Goal: Task Accomplishment & Management: Use online tool/utility

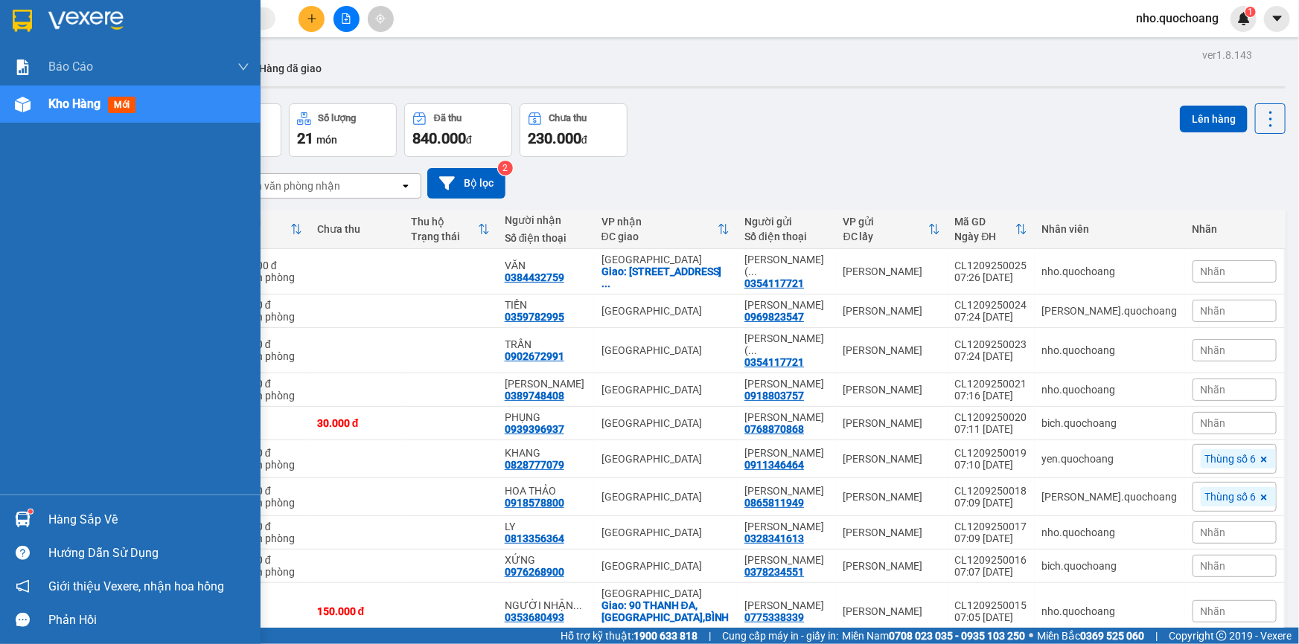
drag, startPoint x: 31, startPoint y: 521, endPoint x: 54, endPoint y: 518, distance: 23.3
click at [44, 519] on div "Hàng sắp về" at bounding box center [130, 519] width 260 height 33
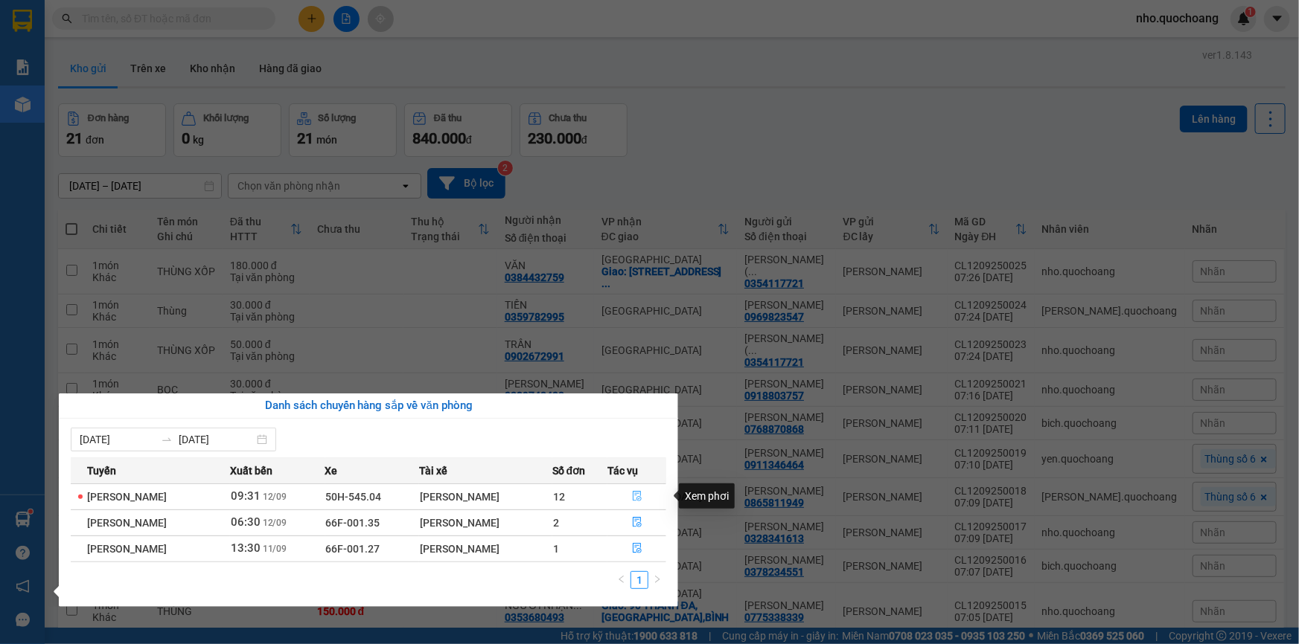
click at [642, 496] on icon "file-done" at bounding box center [637, 496] width 10 height 10
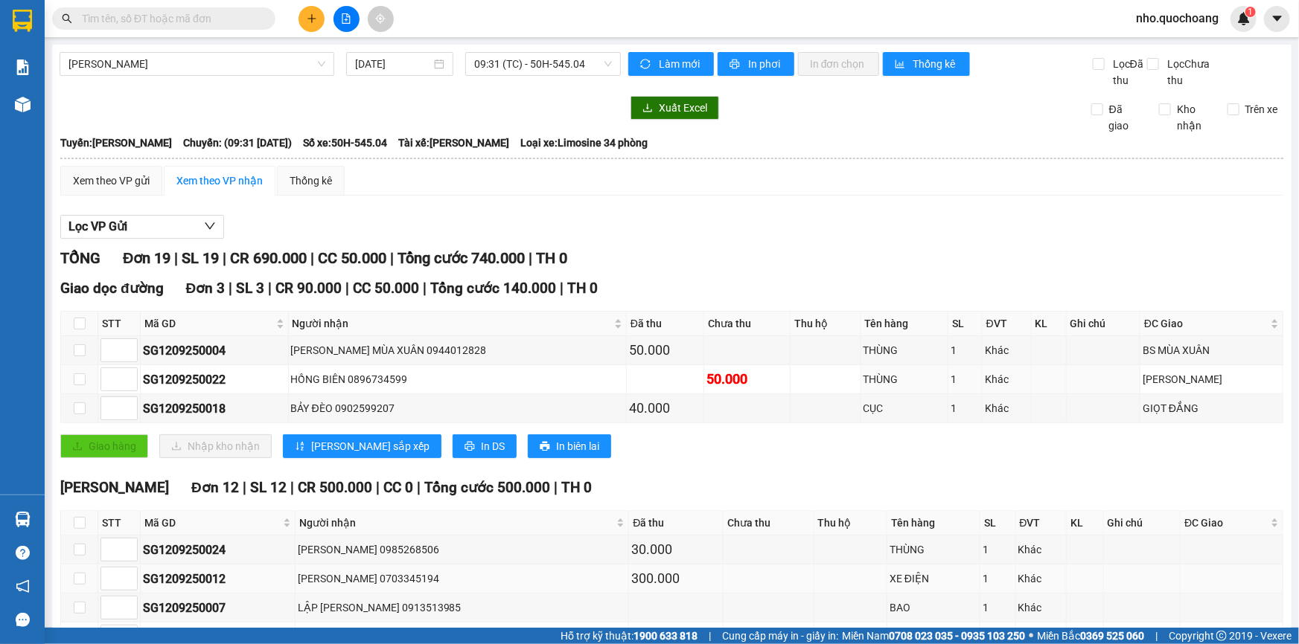
scroll to position [202, 0]
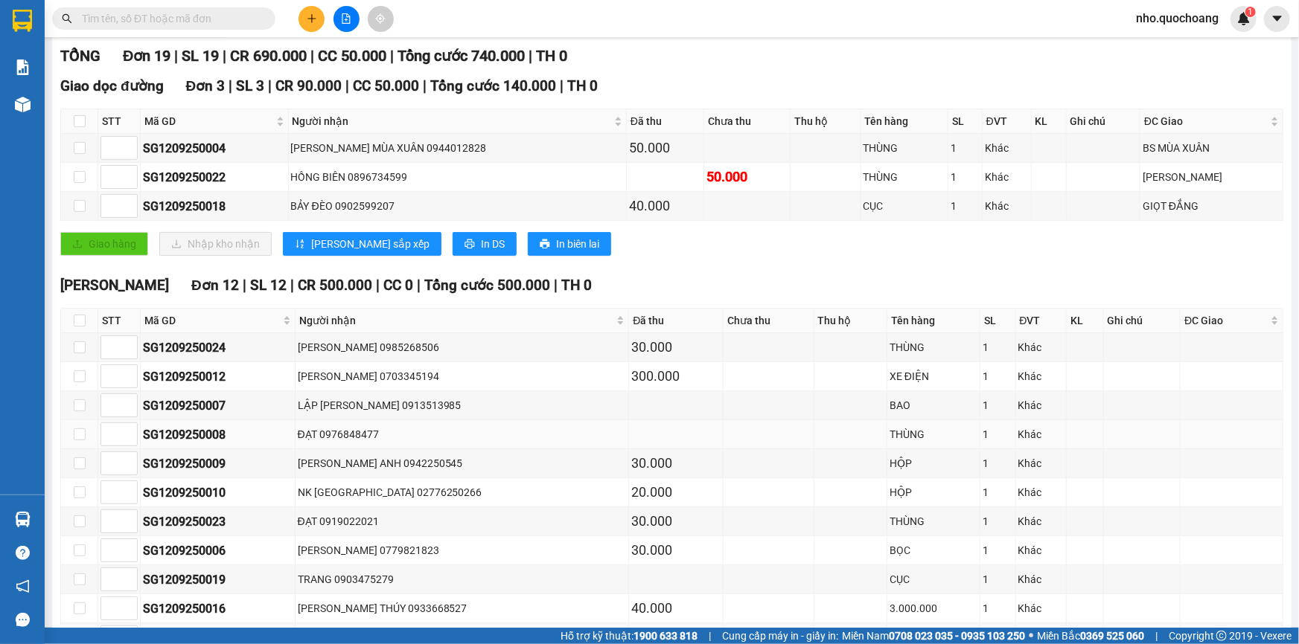
click at [365, 439] on div "ĐẠT 0976848477" at bounding box center [462, 434] width 329 height 16
click at [368, 435] on div "ĐẠT 0976848477" at bounding box center [462, 434] width 329 height 16
click at [355, 525] on div "ĐẠT 0919022021" at bounding box center [462, 521] width 329 height 16
click at [347, 436] on div "ĐẠT 0976848477" at bounding box center [462, 434] width 329 height 16
click at [370, 432] on div "ĐẠT 0976848477" at bounding box center [462, 434] width 329 height 16
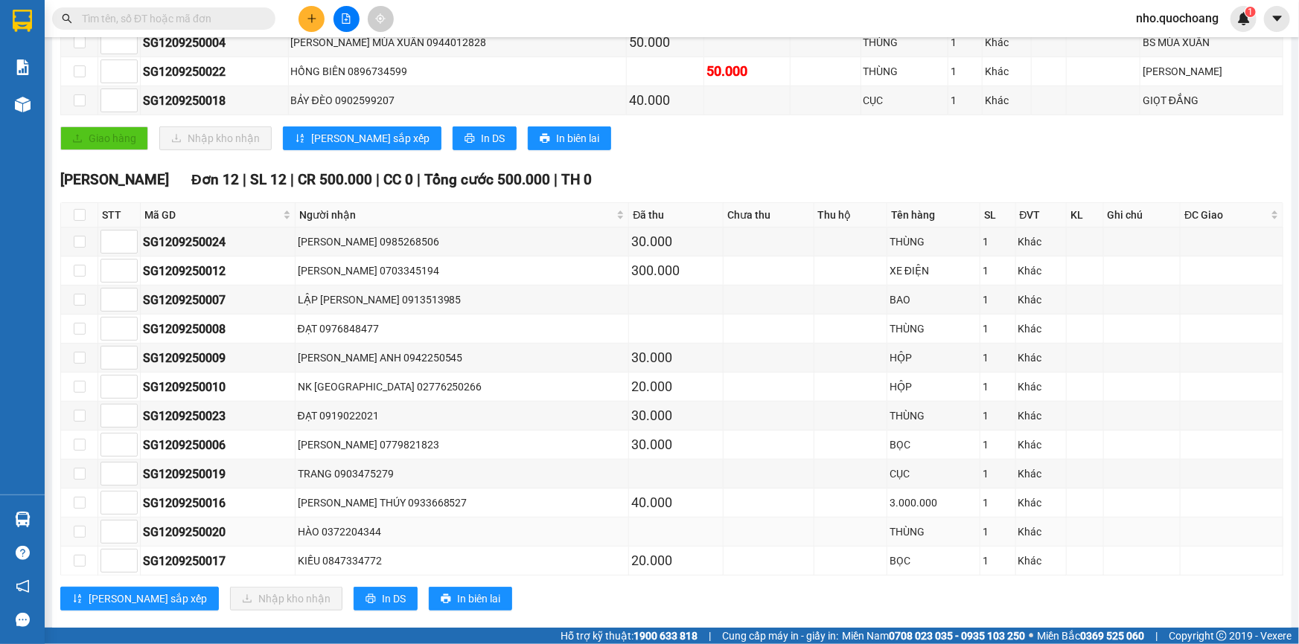
scroll to position [473, 0]
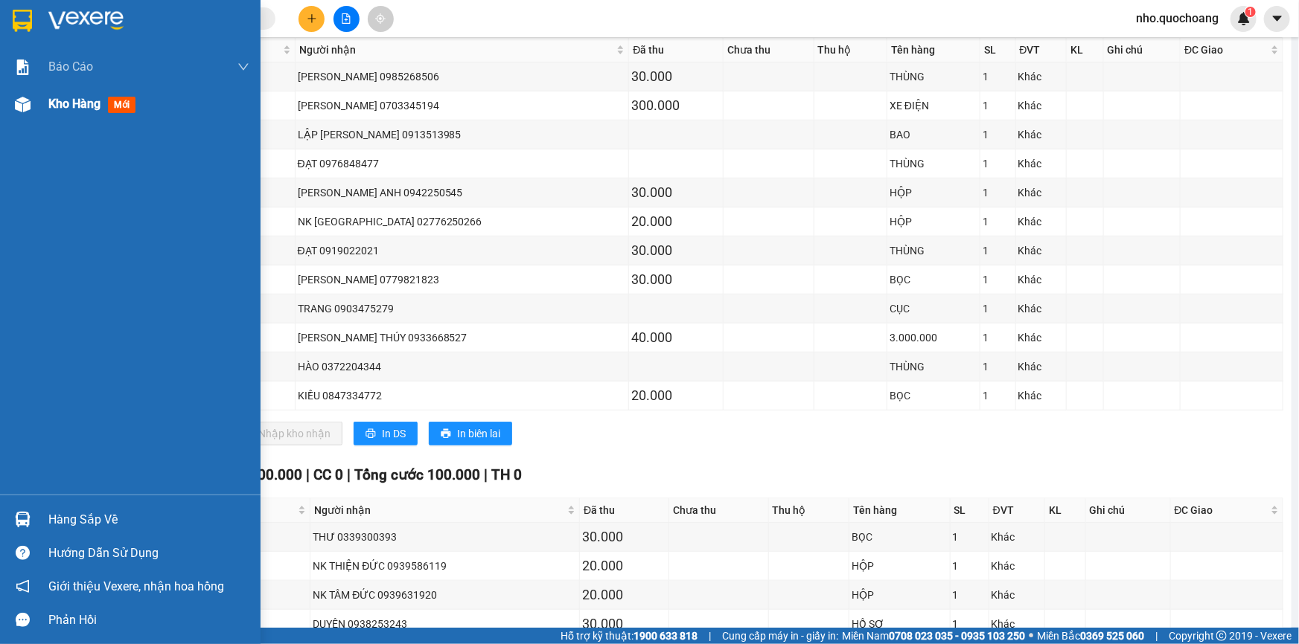
click at [80, 115] on div "Kho hàng mới" at bounding box center [148, 104] width 201 height 37
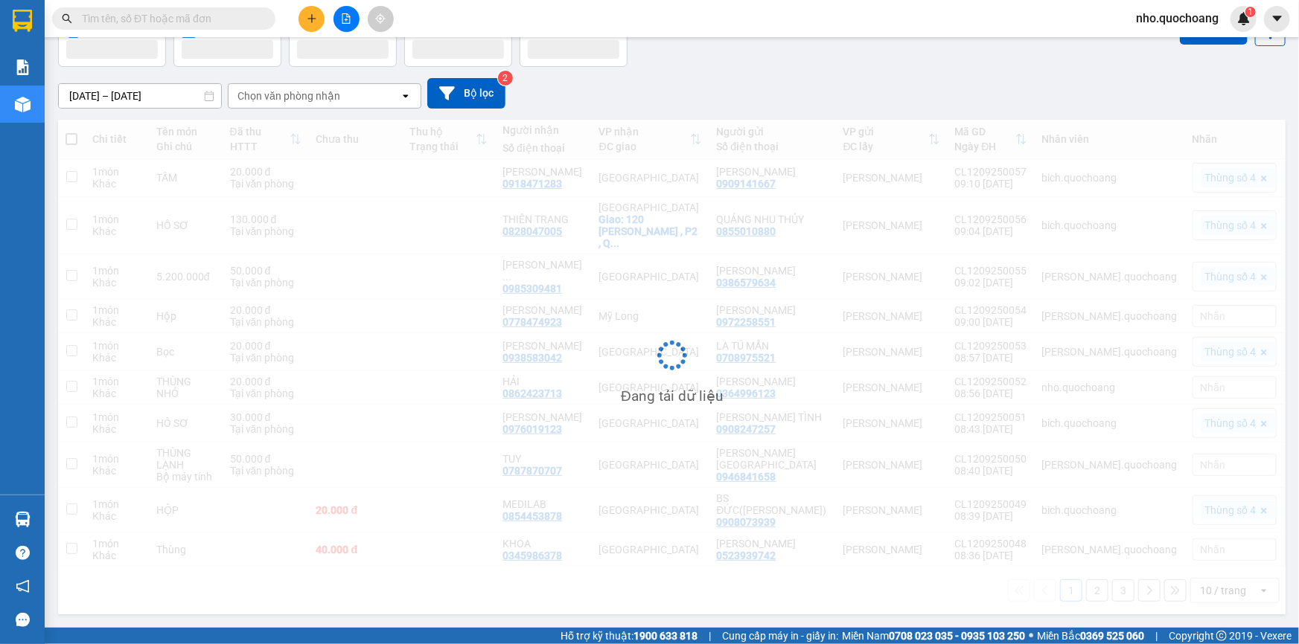
scroll to position [112, 0]
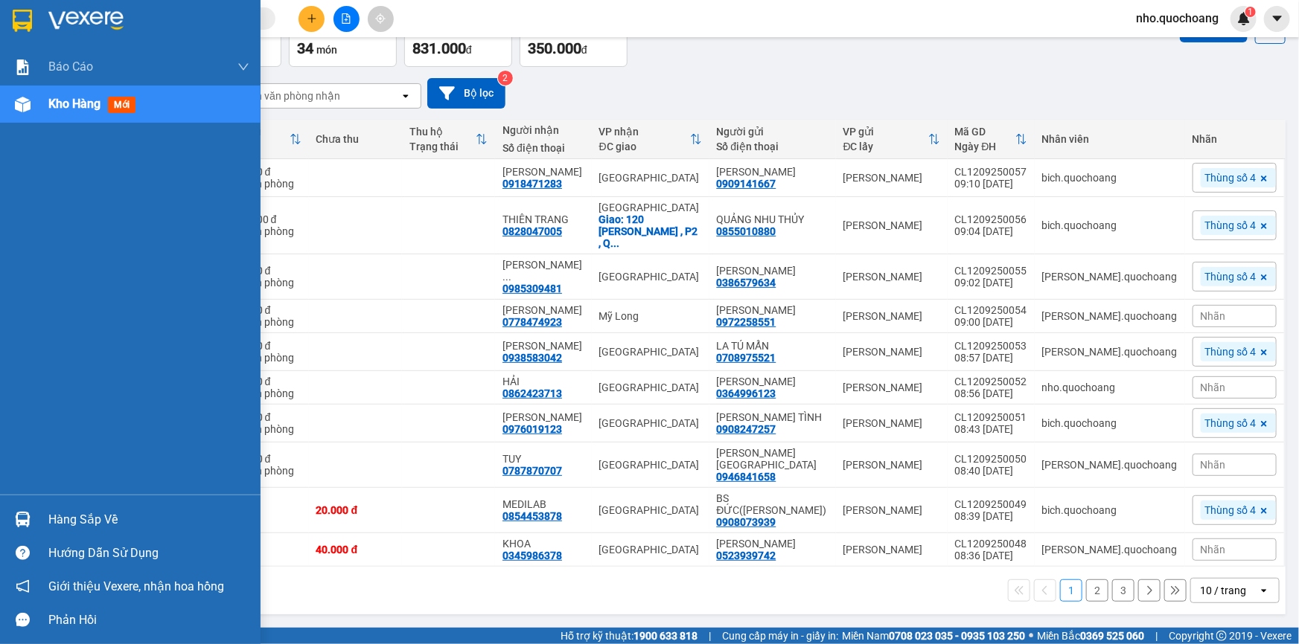
click at [22, 238] on div "Báo cáo Báo cáo dòng tiền (trạm) Doanh số tạo đơn theo VP gửi (trạm) Kho hàng m…" at bounding box center [130, 271] width 260 height 447
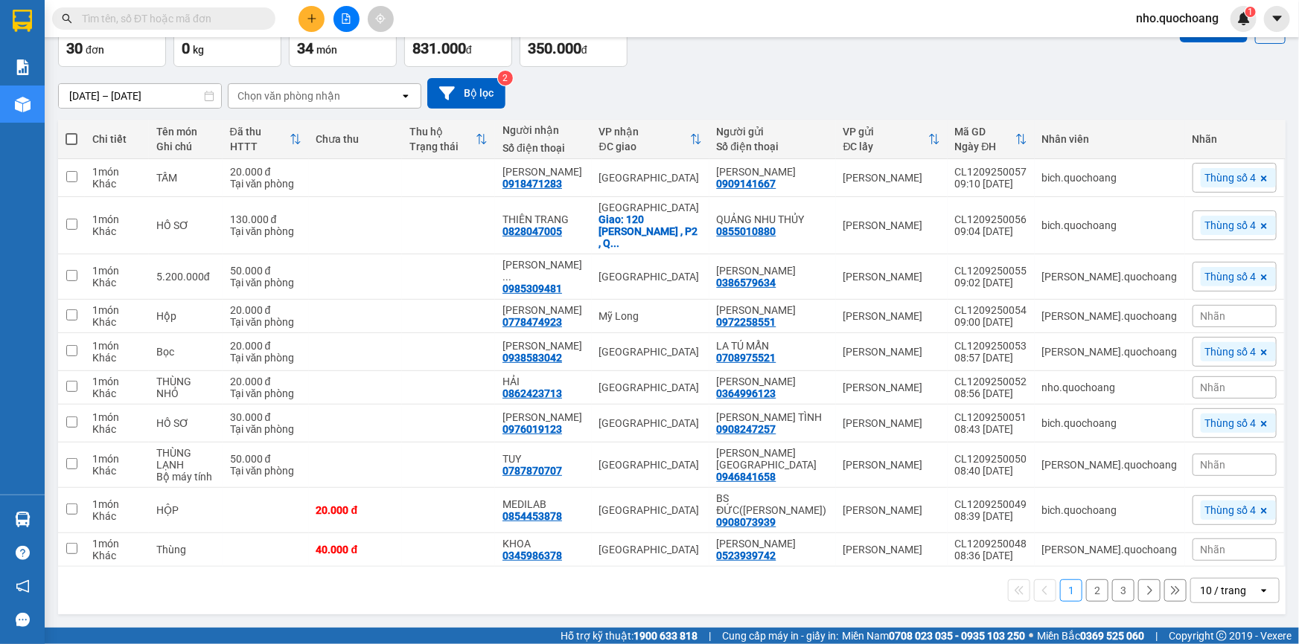
click at [193, 21] on input "text" at bounding box center [170, 18] width 176 height 16
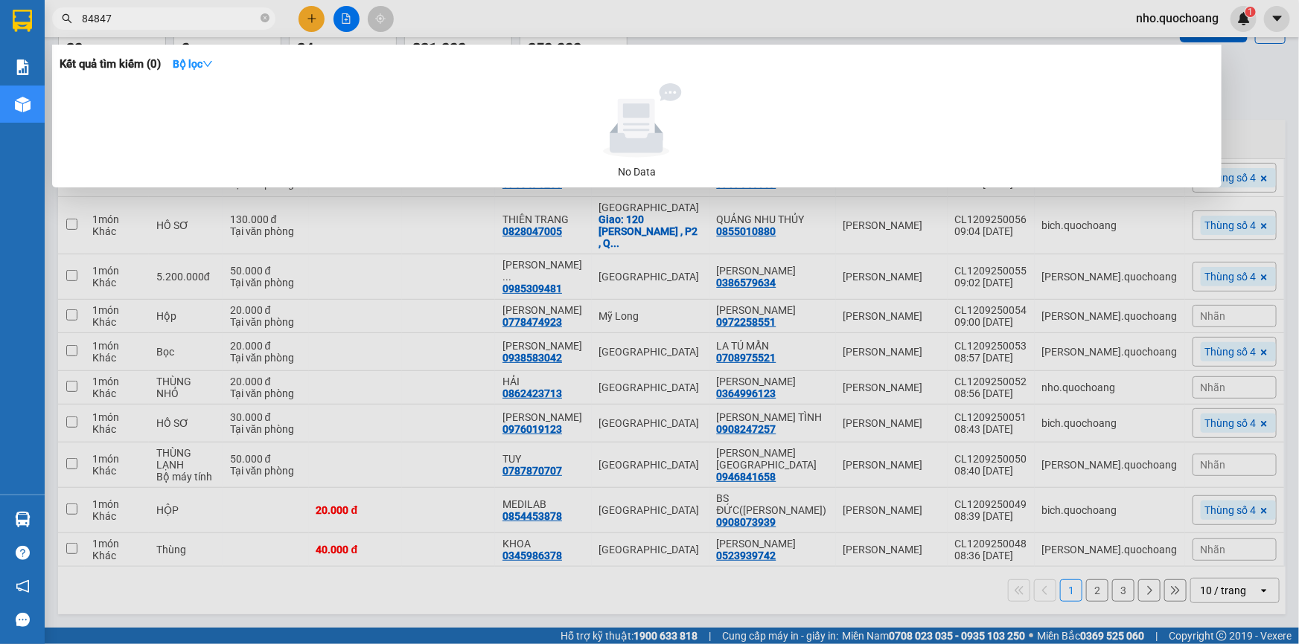
type input "848477"
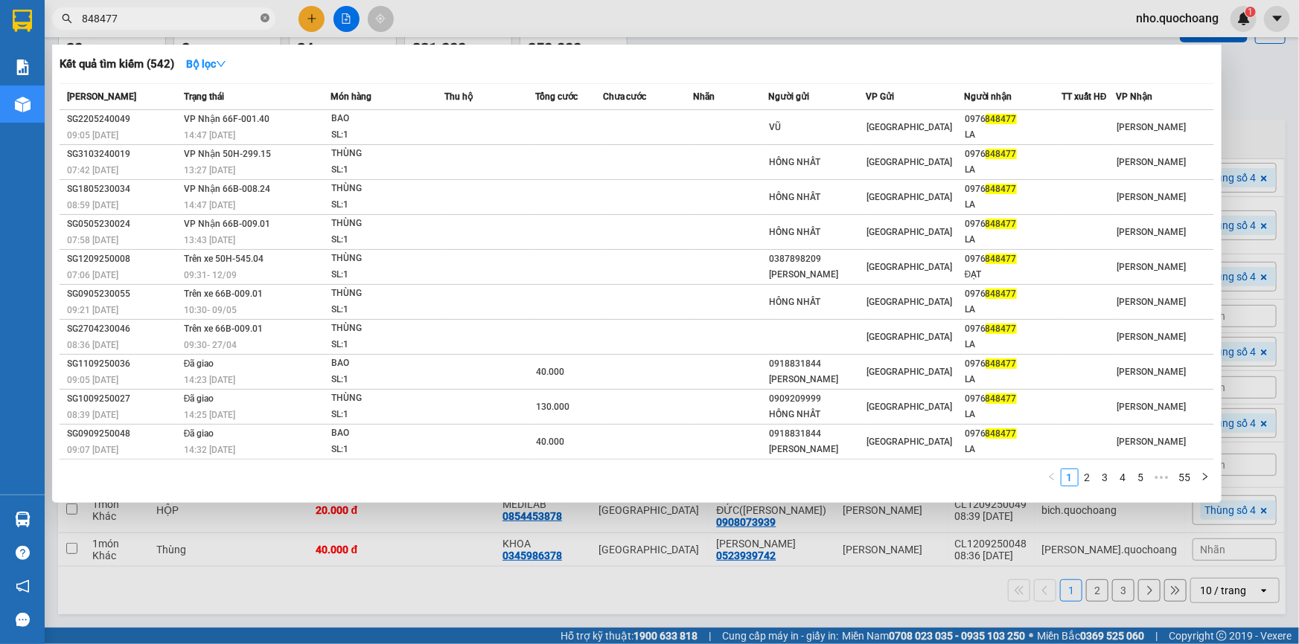
click at [263, 18] on icon "close-circle" at bounding box center [264, 17] width 9 height 9
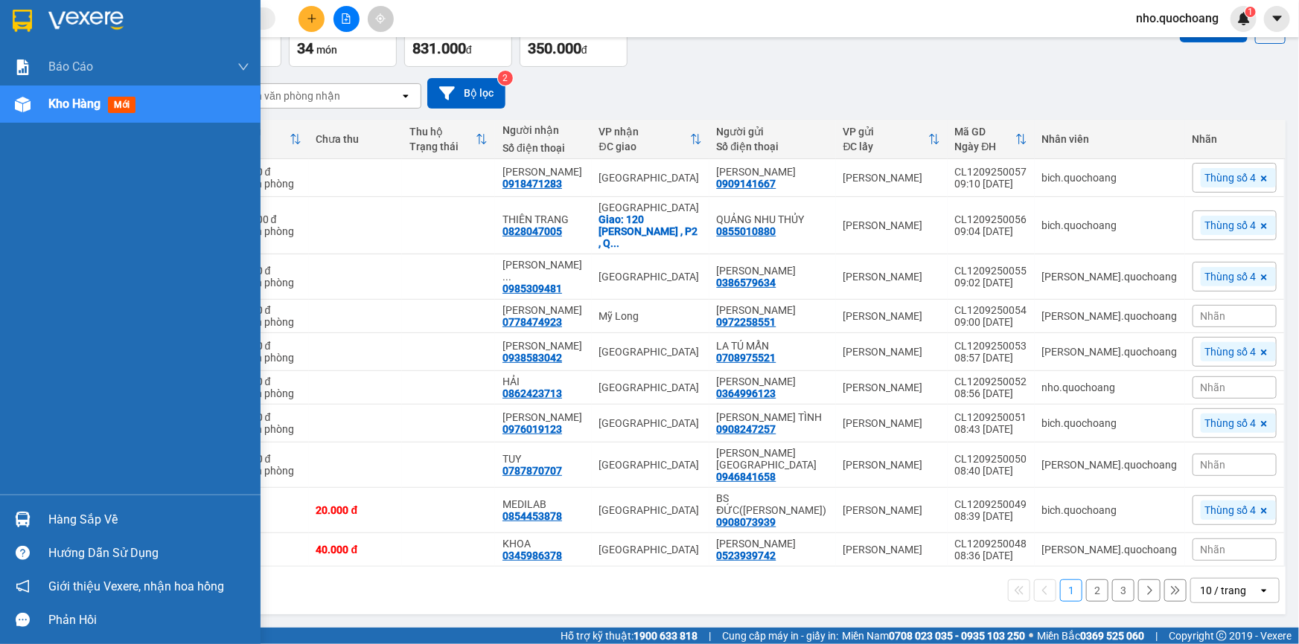
click at [16, 324] on div "Báo cáo Báo cáo dòng tiền (trạm) Doanh số tạo đơn theo VP gửi (trạm) Kho hàng m…" at bounding box center [130, 271] width 260 height 447
click at [70, 522] on div "Hàng sắp về" at bounding box center [148, 520] width 201 height 22
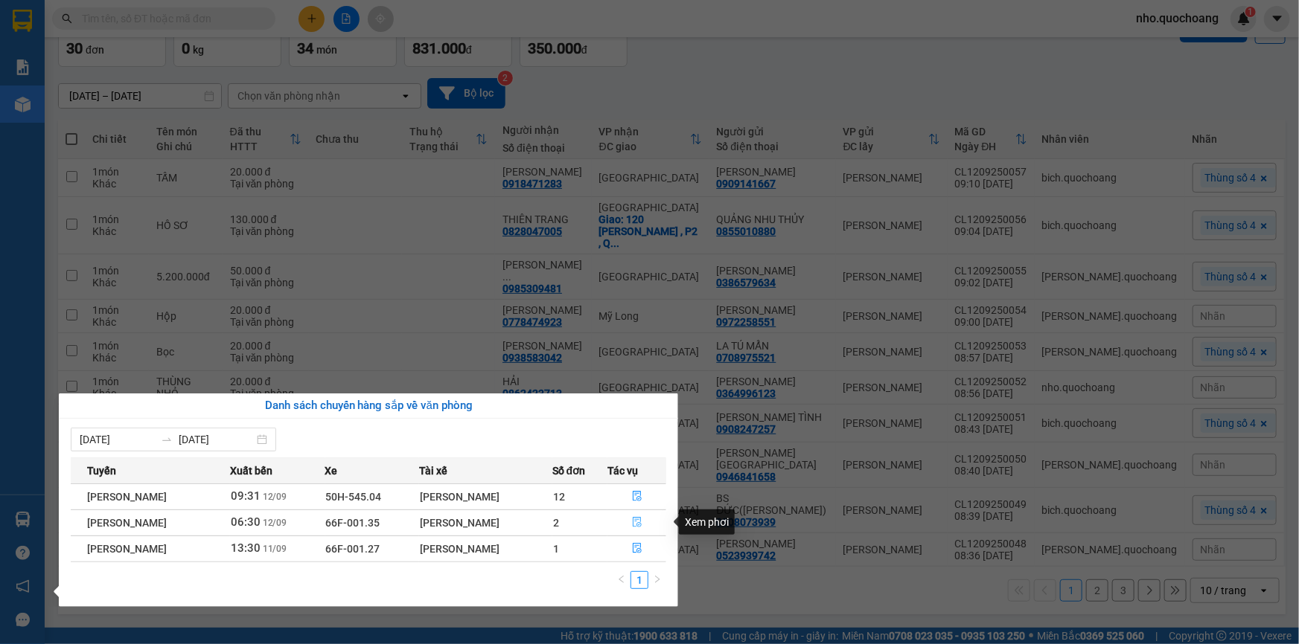
click at [638, 522] on icon "file-done" at bounding box center [637, 522] width 10 height 10
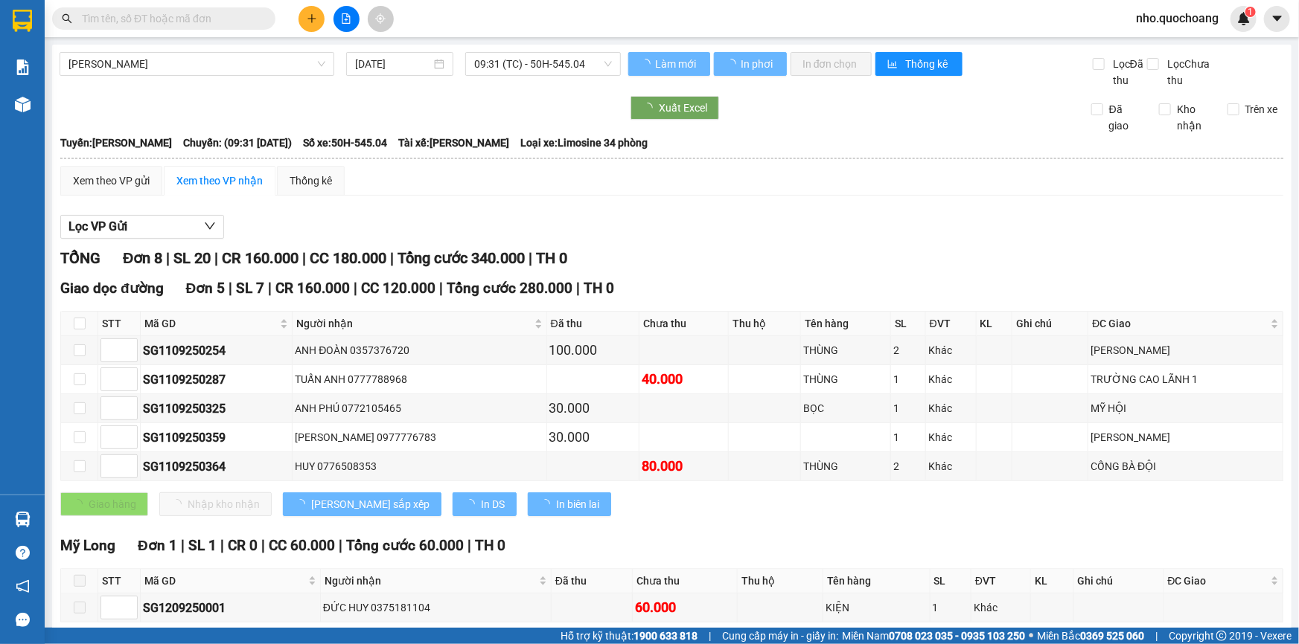
scroll to position [238, 0]
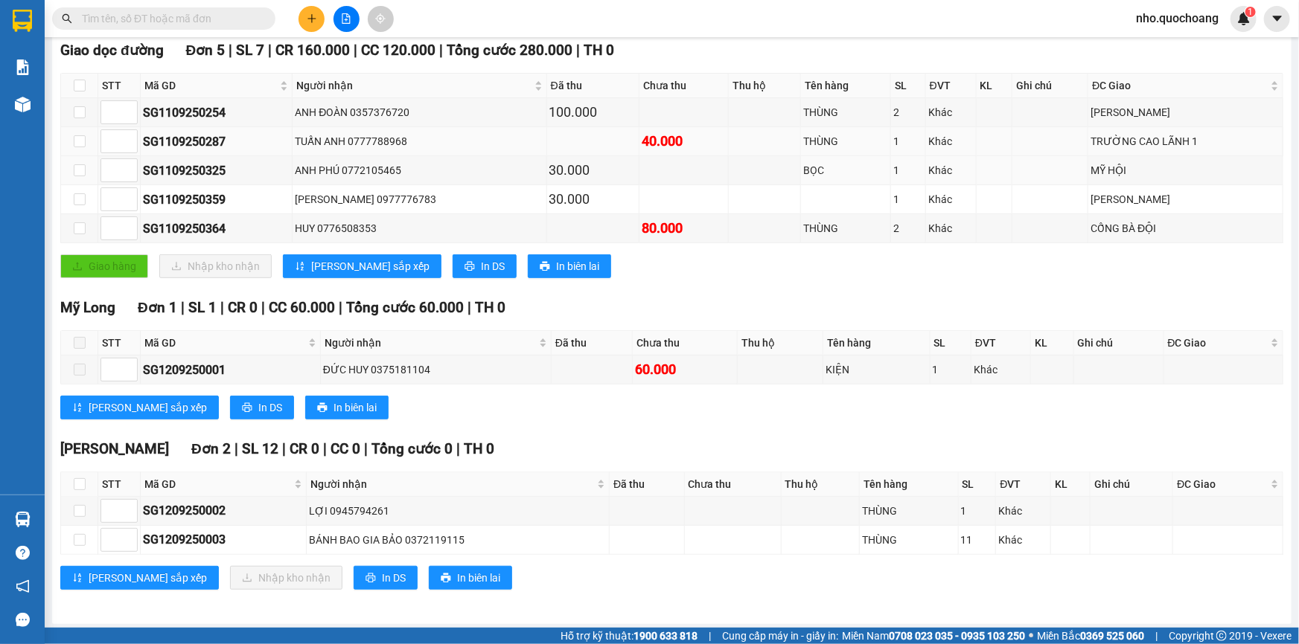
click at [348, 163] on div "ANH PHÚ 0772105465" at bounding box center [419, 170] width 249 height 16
click at [359, 112] on div "ANH ĐOÀN 0357376720" at bounding box center [419, 112] width 249 height 16
drag, startPoint x: 353, startPoint y: 145, endPoint x: 321, endPoint y: 227, distance: 87.6
click at [348, 156] on tbody "SG1109250254 ANH ĐOÀN 0357376720 100.000 THÙNG 2 Khác MỸ XƯƠNG SG1109250287 TUẤ…" at bounding box center [672, 170] width 1222 height 145
click at [321, 227] on div "HUY 0776508353" at bounding box center [419, 228] width 249 height 16
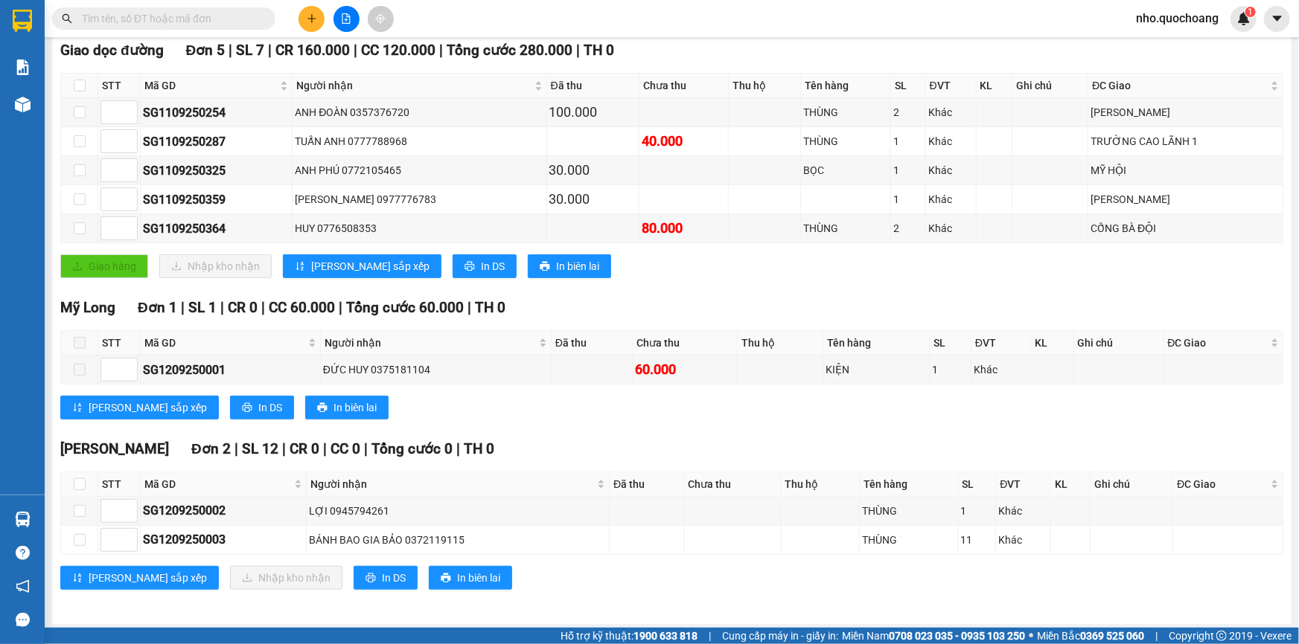
click at [421, 434] on div "TỔNG Đơn 8 | SL 20 | CR 160.000 | CC 180.000 | Tổng cước 340.000 | TH 0 Giao dọ…" at bounding box center [671, 309] width 1223 height 600
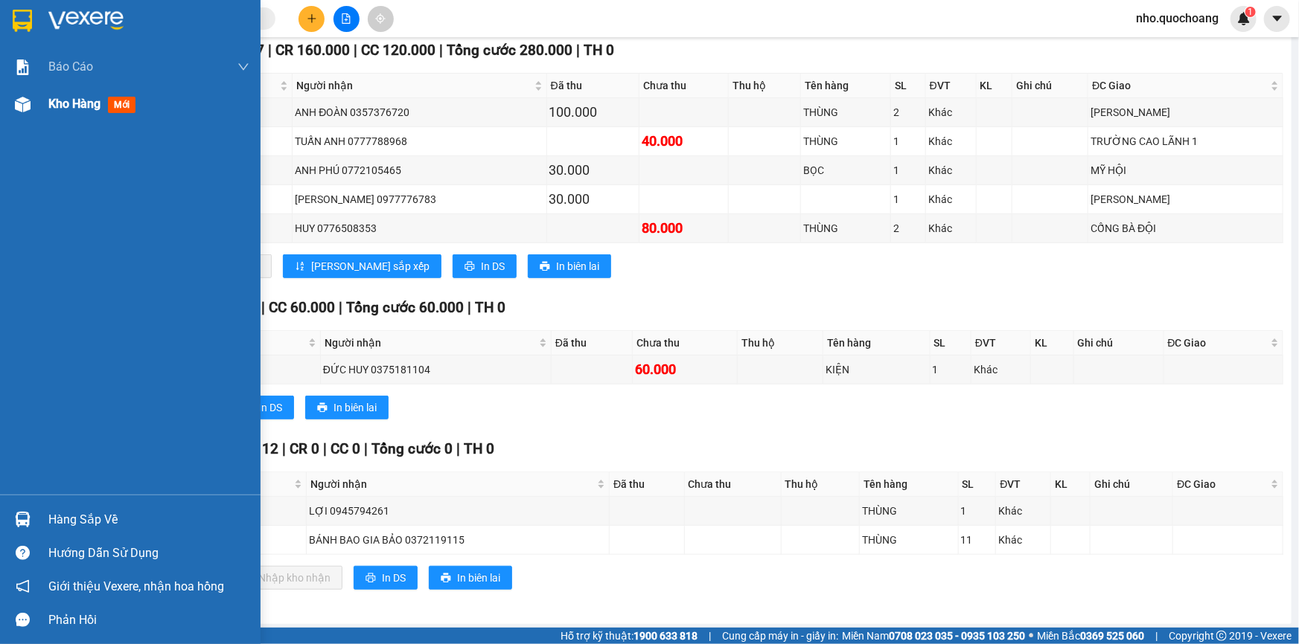
click at [51, 114] on div "Kho hàng mới" at bounding box center [148, 104] width 201 height 37
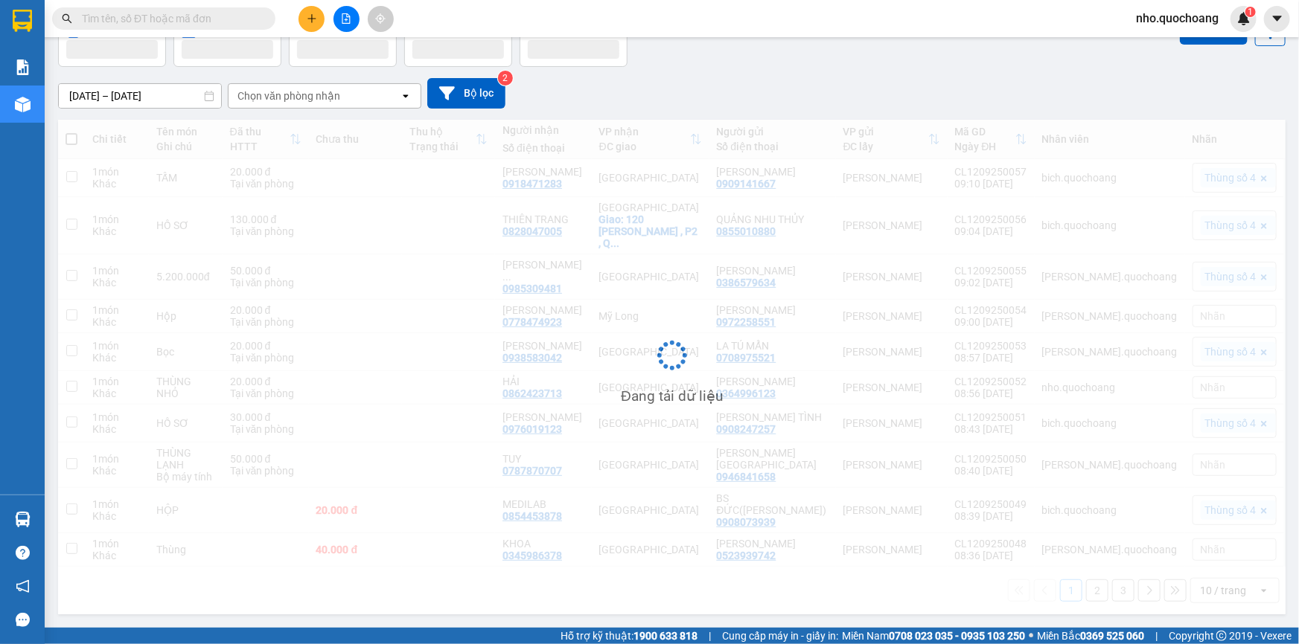
scroll to position [112, 0]
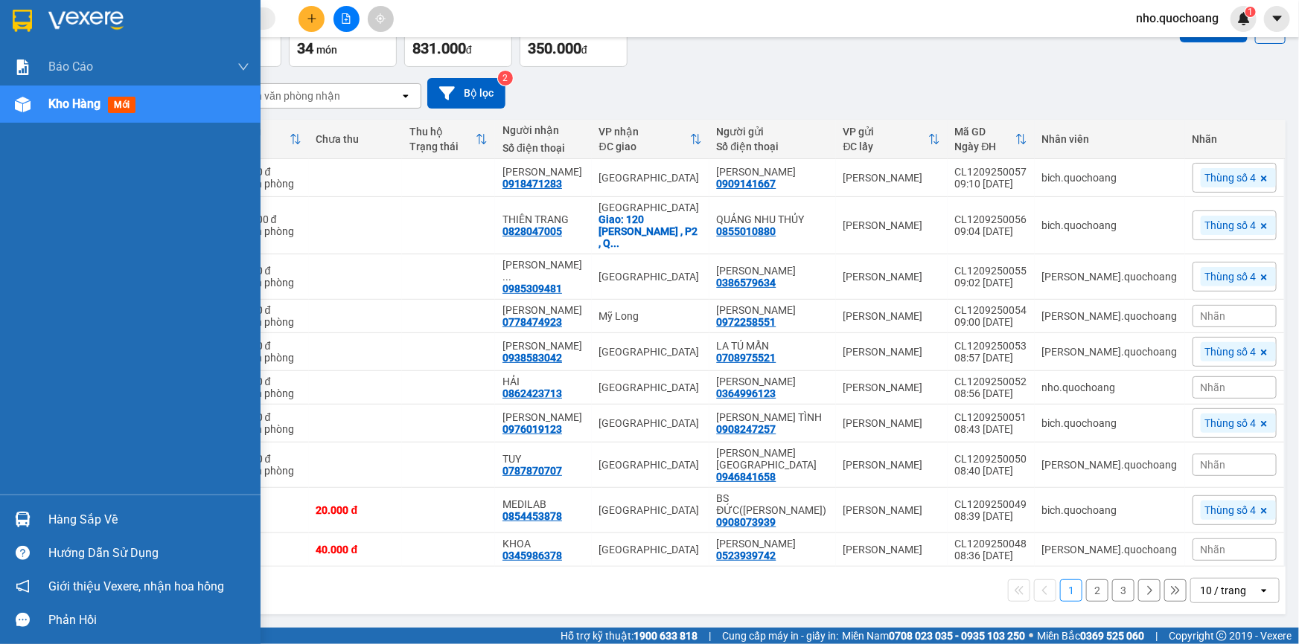
click at [61, 517] on div "Hàng sắp về" at bounding box center [148, 520] width 201 height 22
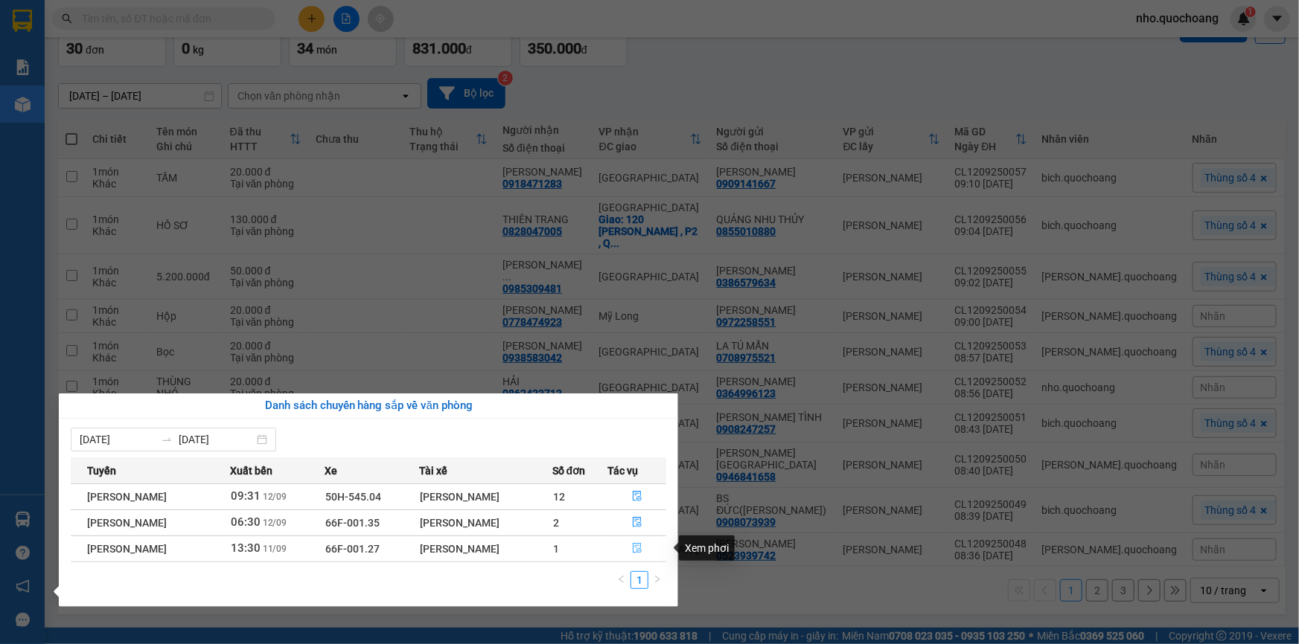
click at [639, 553] on icon "file-done" at bounding box center [637, 548] width 10 height 10
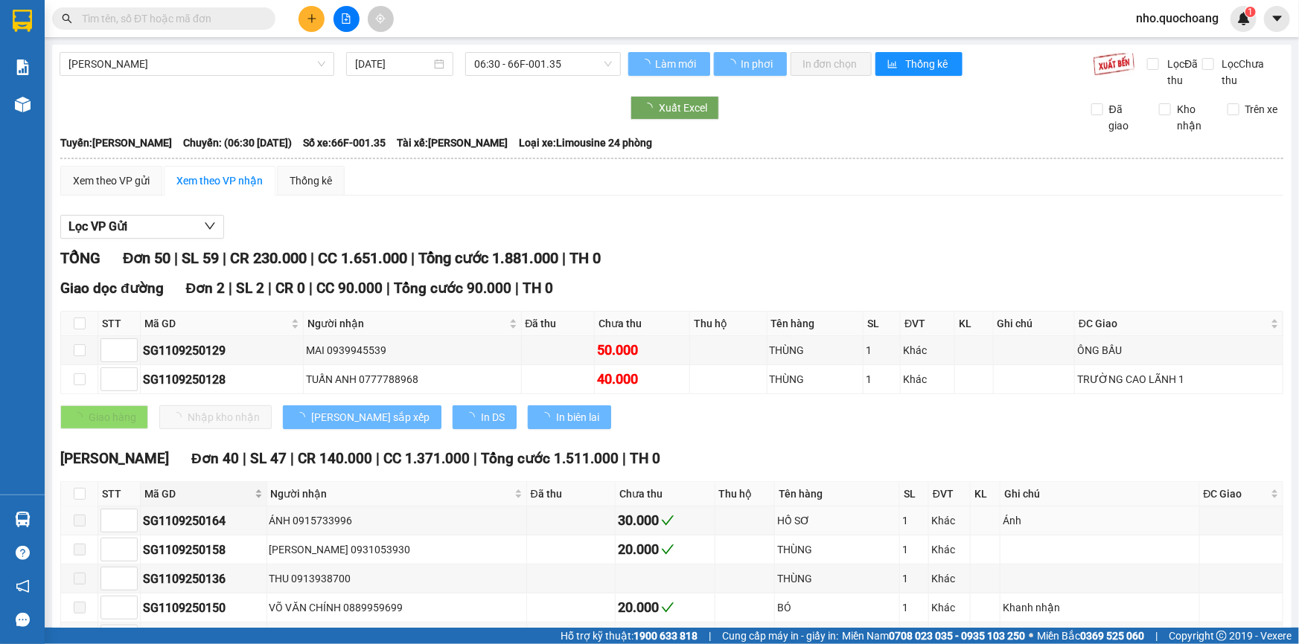
type input "[DATE]"
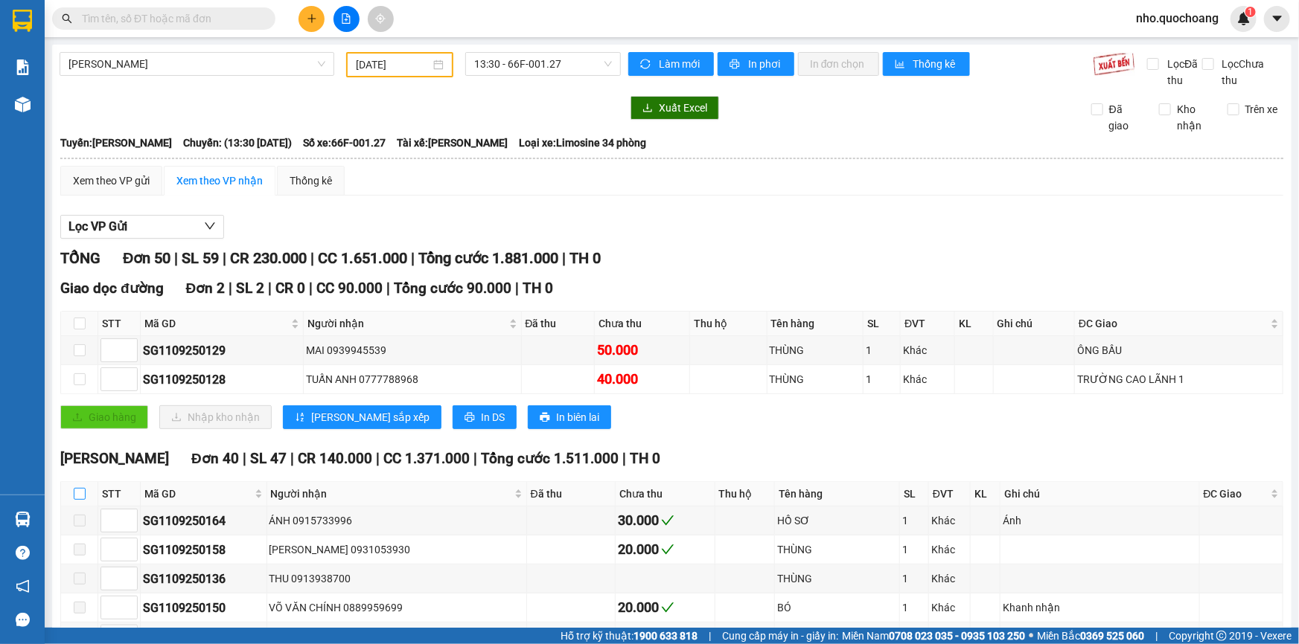
click at [80, 494] on input "checkbox" at bounding box center [80, 494] width 12 height 12
checkbox input "true"
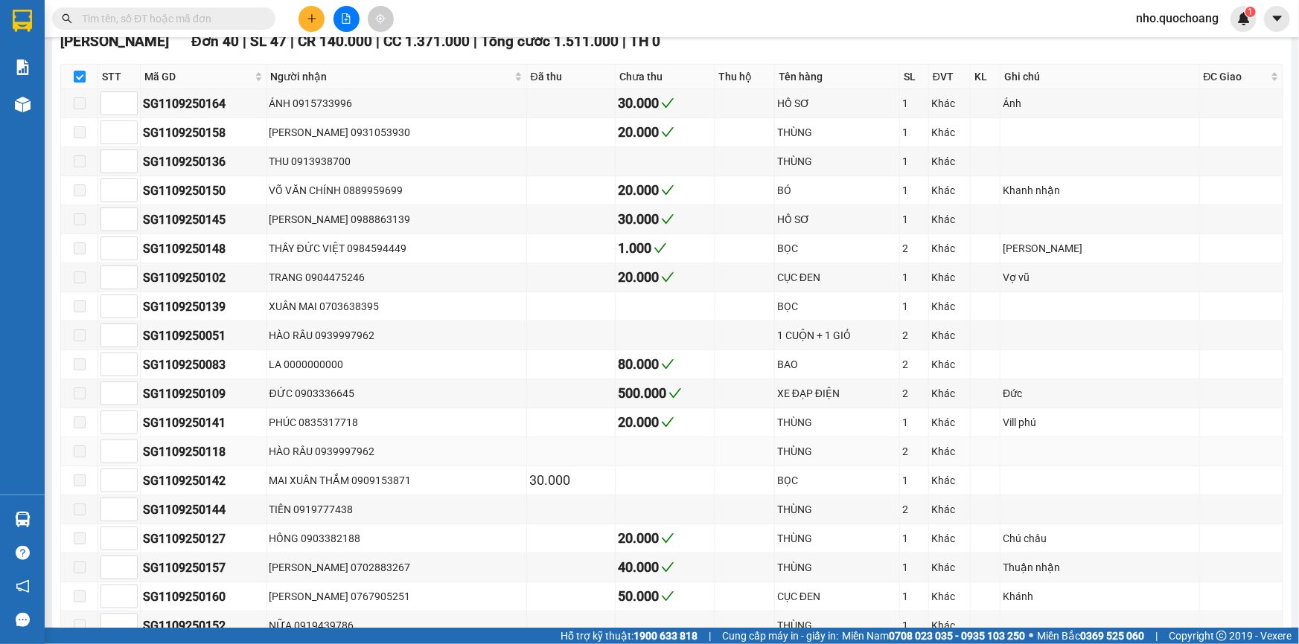
scroll to position [541, 0]
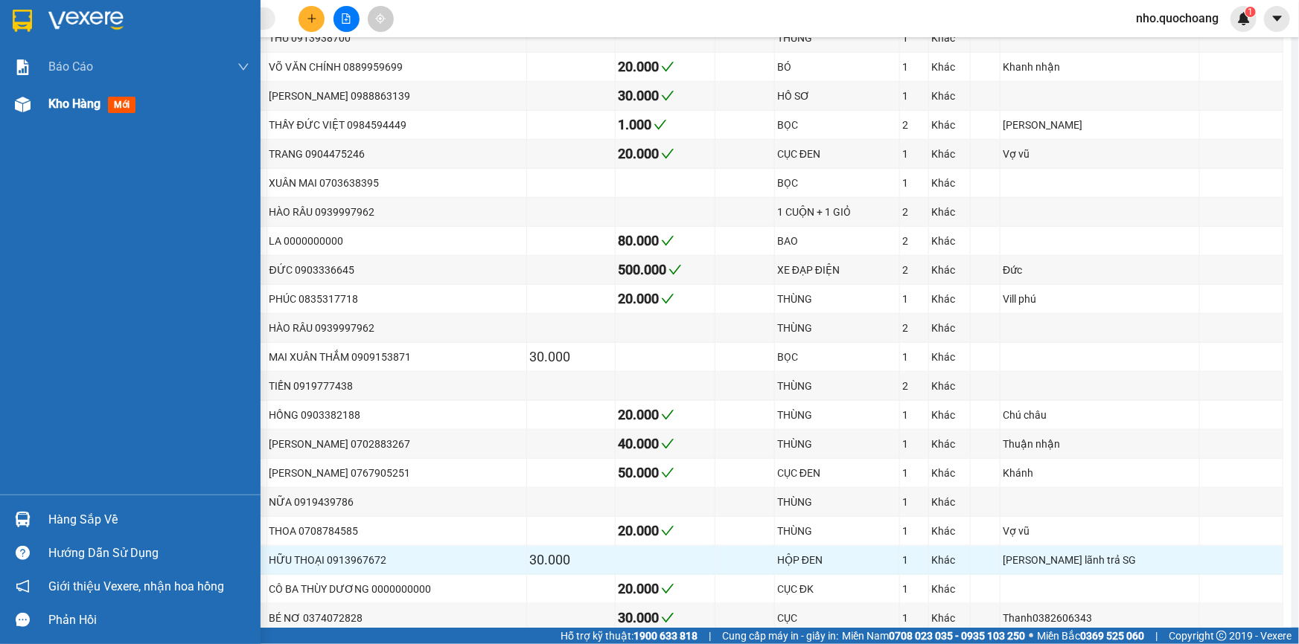
click at [49, 115] on div "Kho hàng mới" at bounding box center [148, 104] width 201 height 37
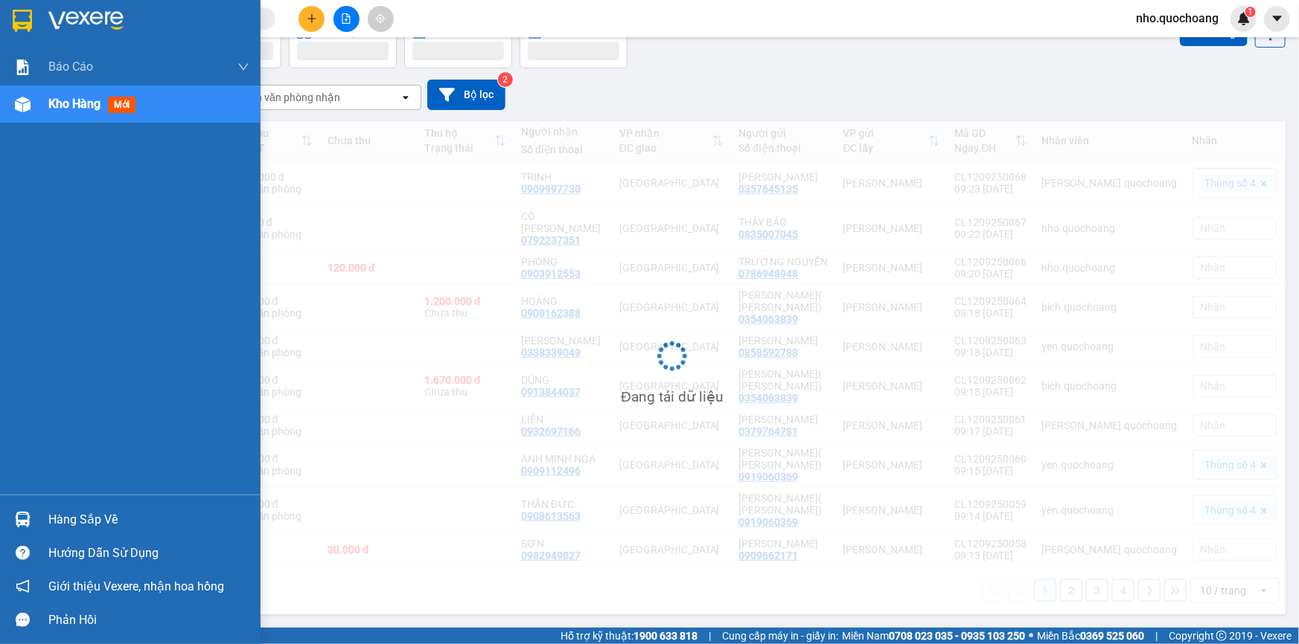
scroll to position [111, 0]
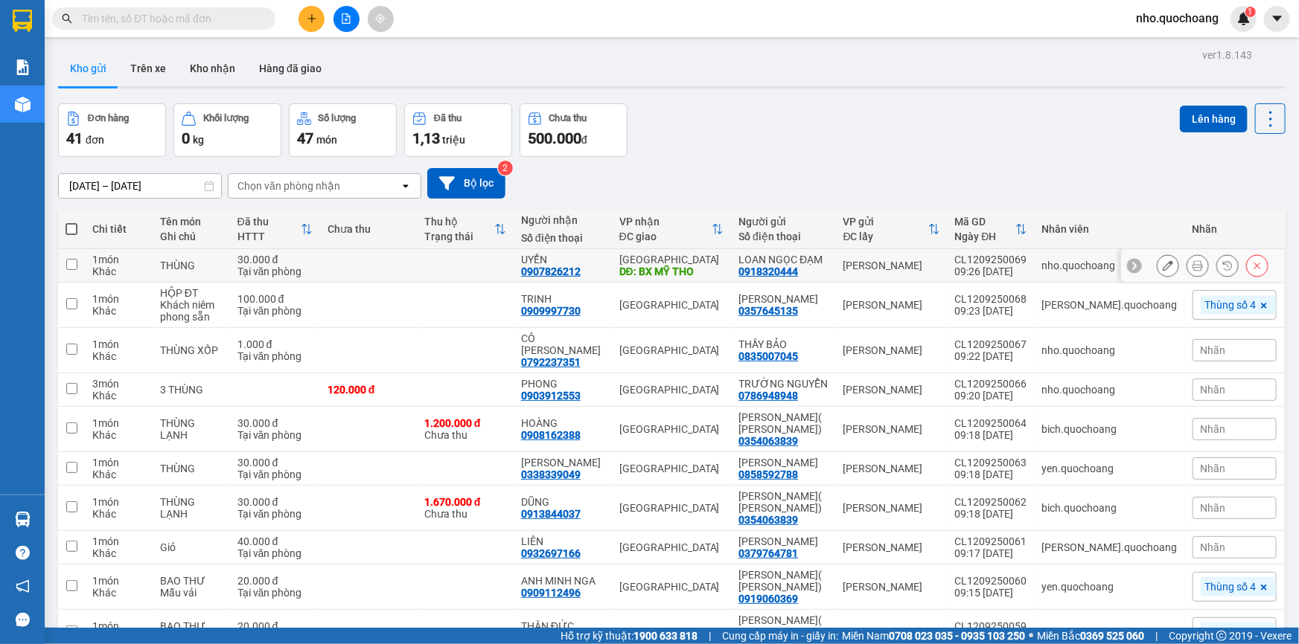
click at [1192, 268] on icon at bounding box center [1197, 265] width 10 height 10
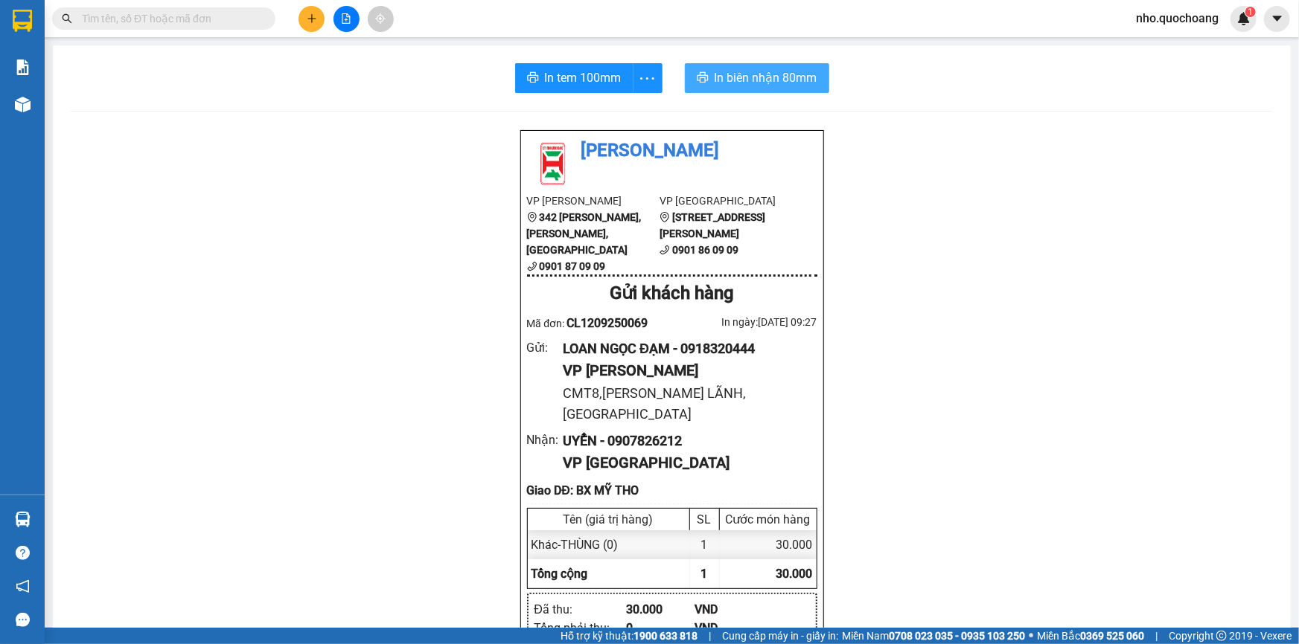
click at [740, 88] on button "In biên nhận 80mm" at bounding box center [757, 78] width 144 height 30
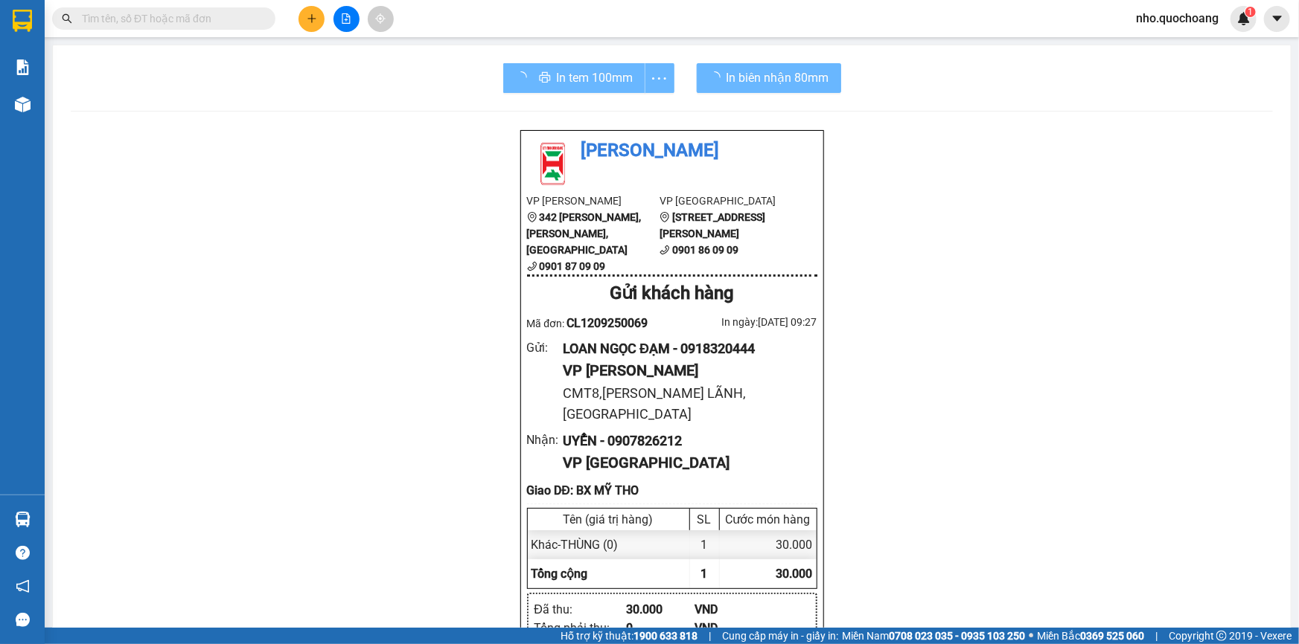
click at [595, 89] on div "In tem 100mm" at bounding box center [588, 78] width 171 height 30
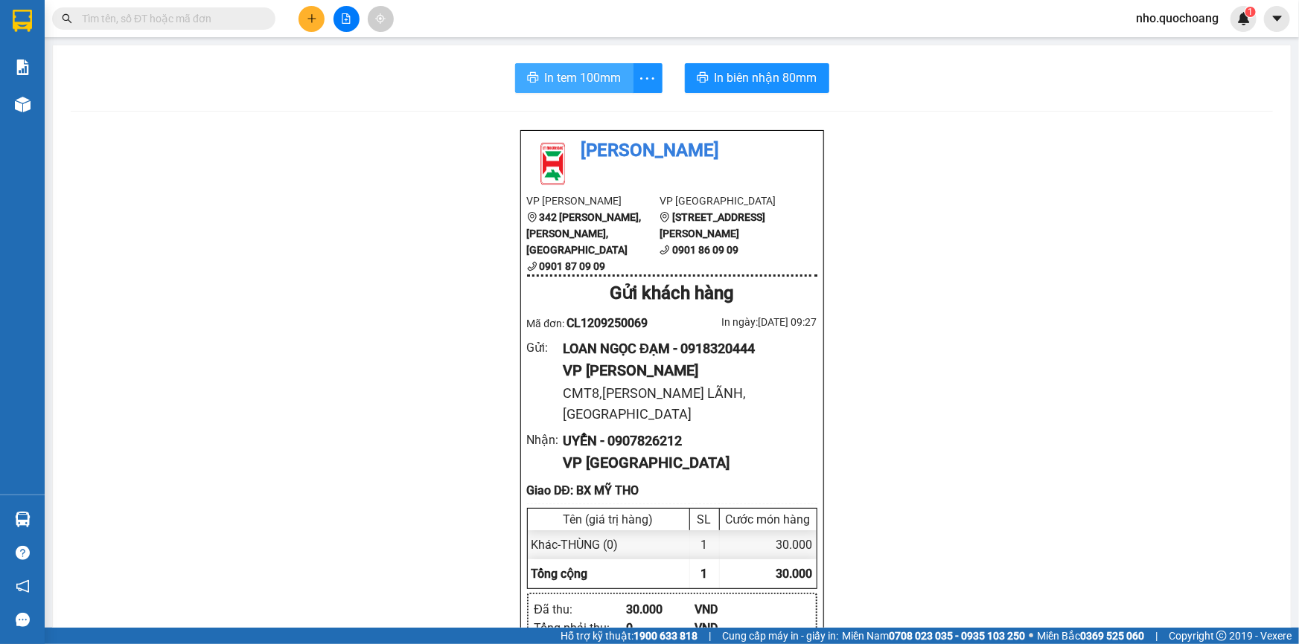
click at [556, 89] on button "In tem 100mm" at bounding box center [574, 78] width 118 height 30
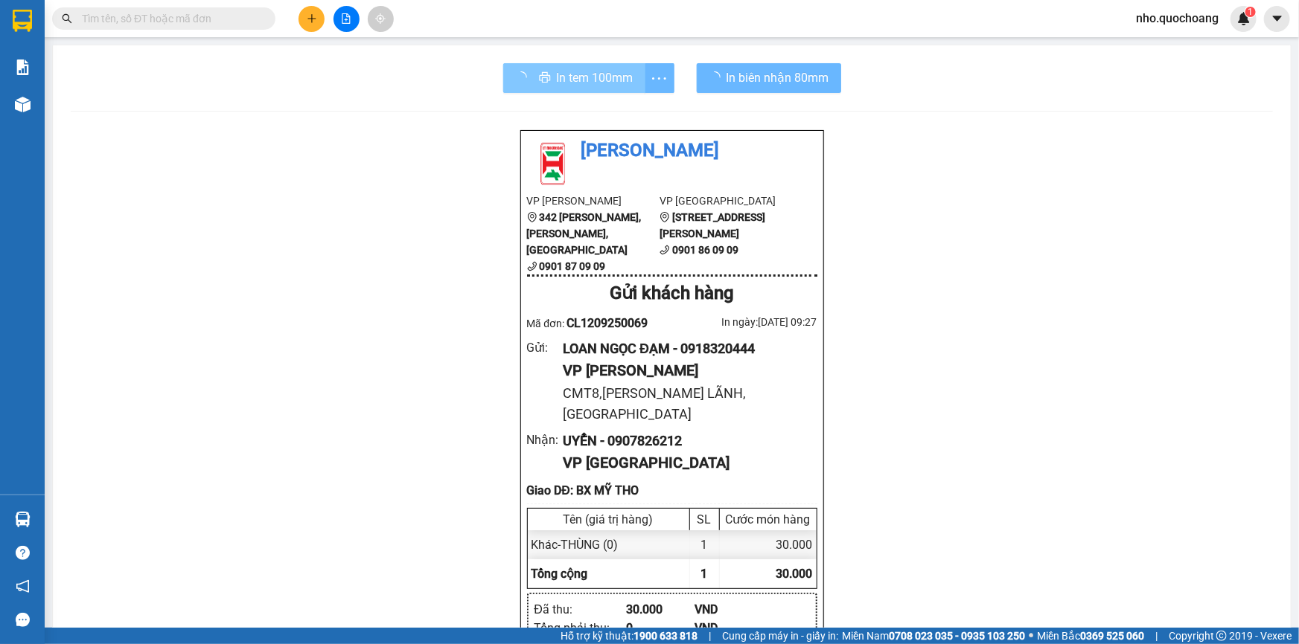
click at [550, 74] on div "In tem 100mm" at bounding box center [588, 78] width 171 height 30
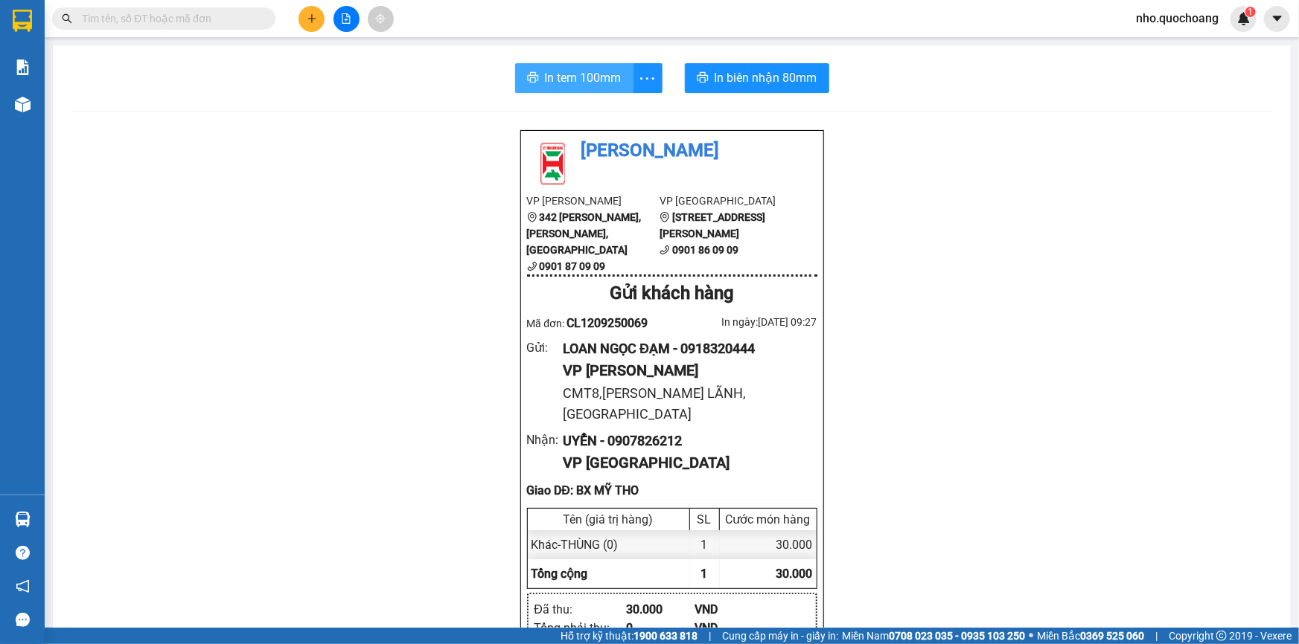
click at [555, 81] on span "In tem 100mm" at bounding box center [583, 77] width 77 height 19
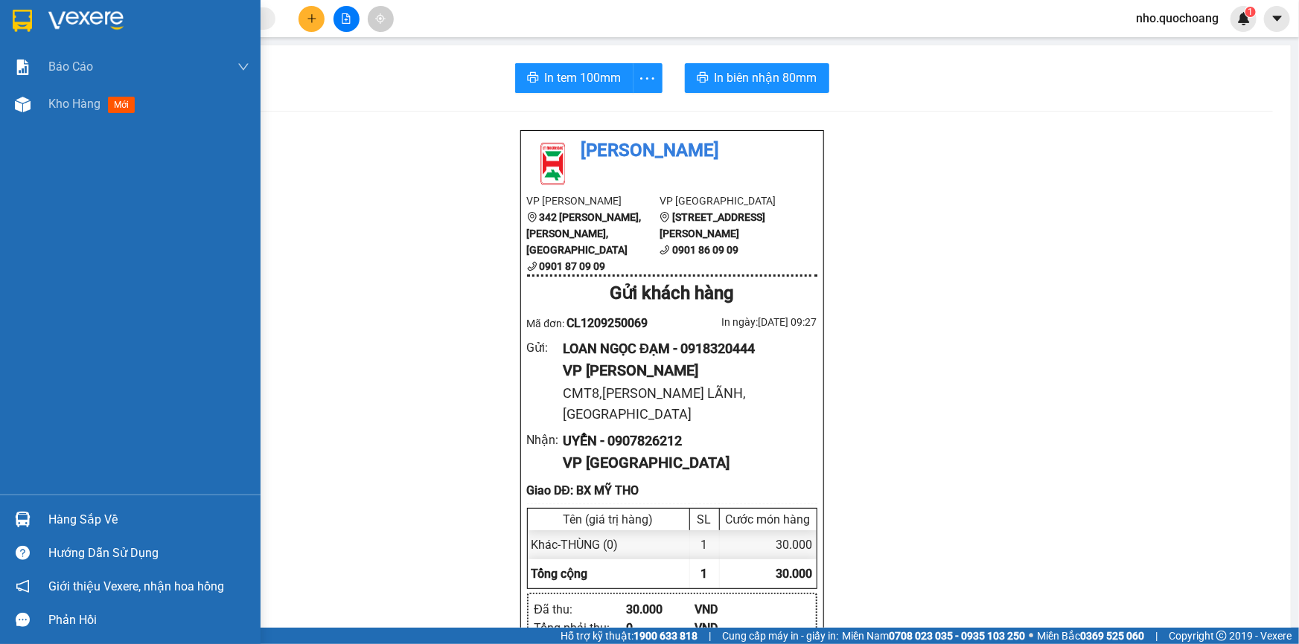
click at [30, 527] on div at bounding box center [23, 520] width 26 height 26
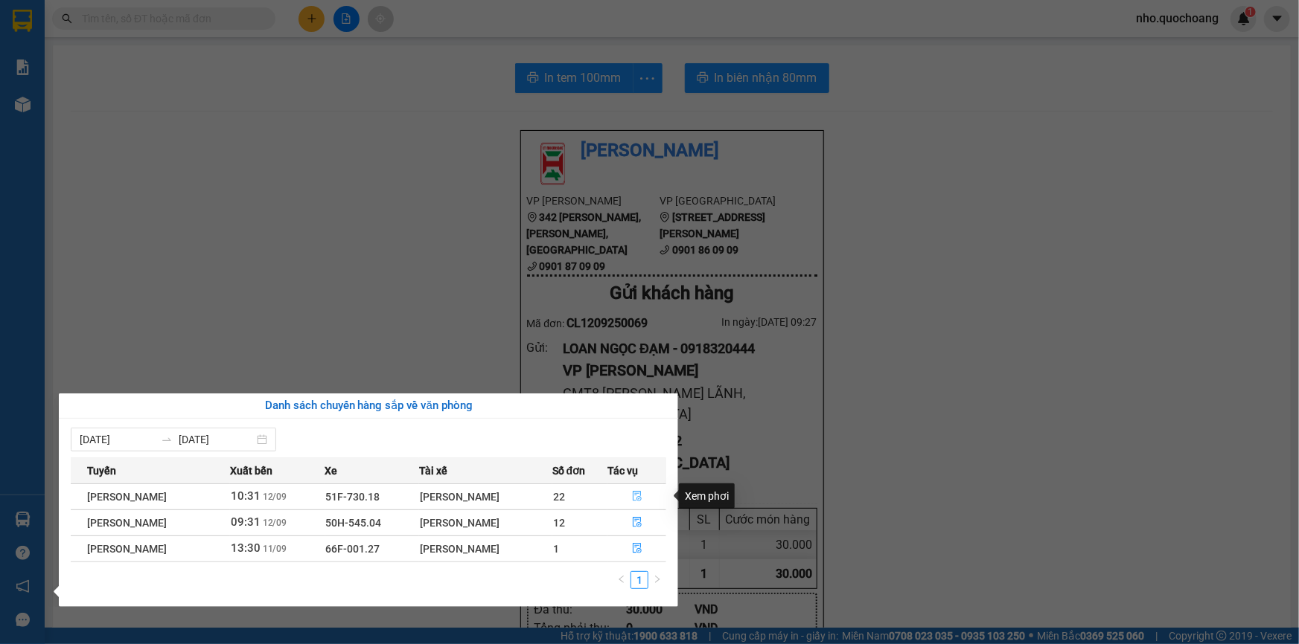
click at [646, 496] on button "button" at bounding box center [636, 497] width 57 height 24
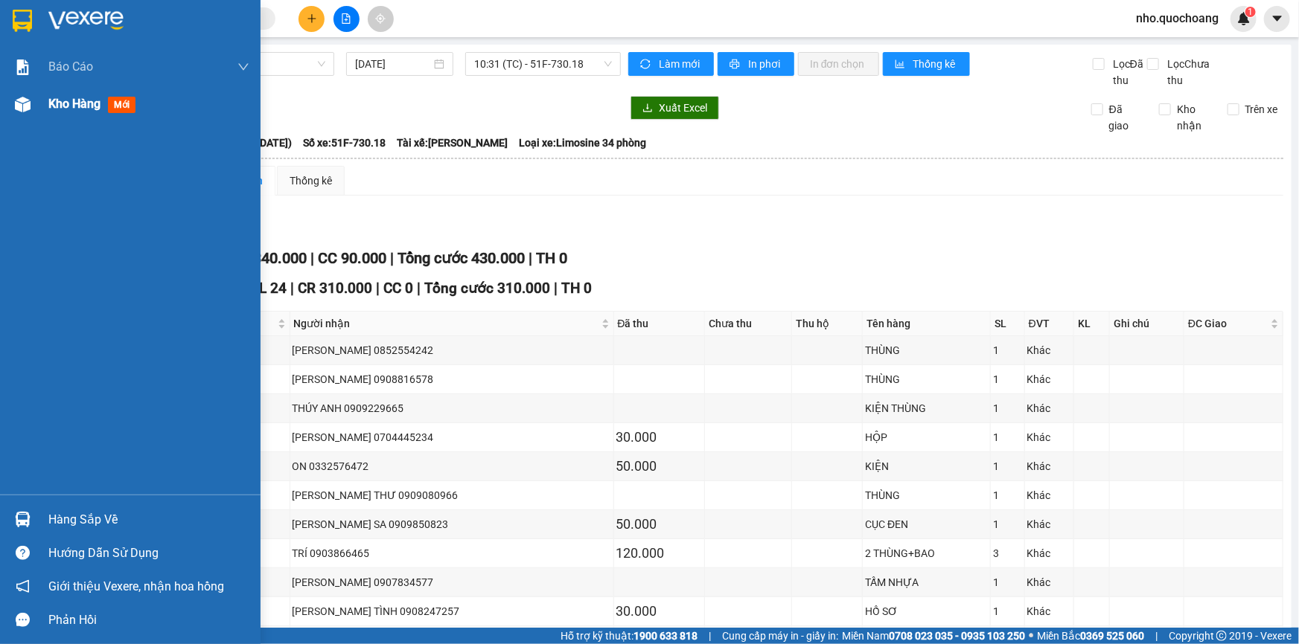
click at [84, 115] on div "Kho hàng mới" at bounding box center [148, 104] width 201 height 37
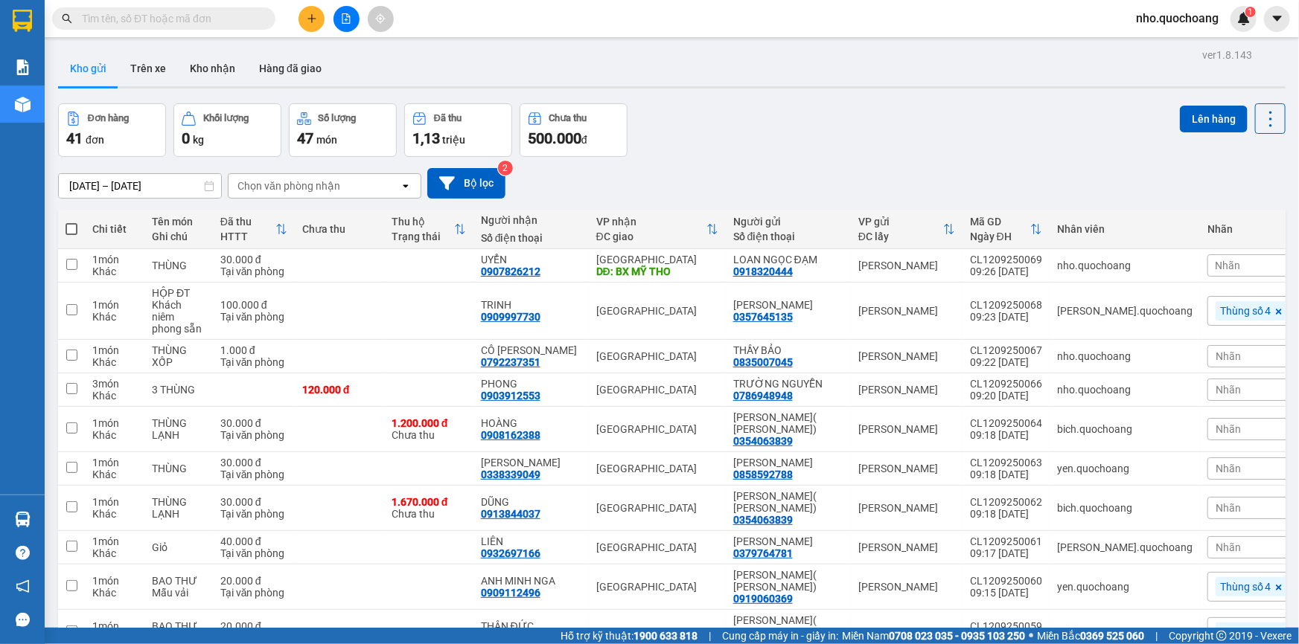
click at [74, 223] on span at bounding box center [71, 229] width 12 height 12
click at [71, 222] on input "checkbox" at bounding box center [71, 222] width 0 height 0
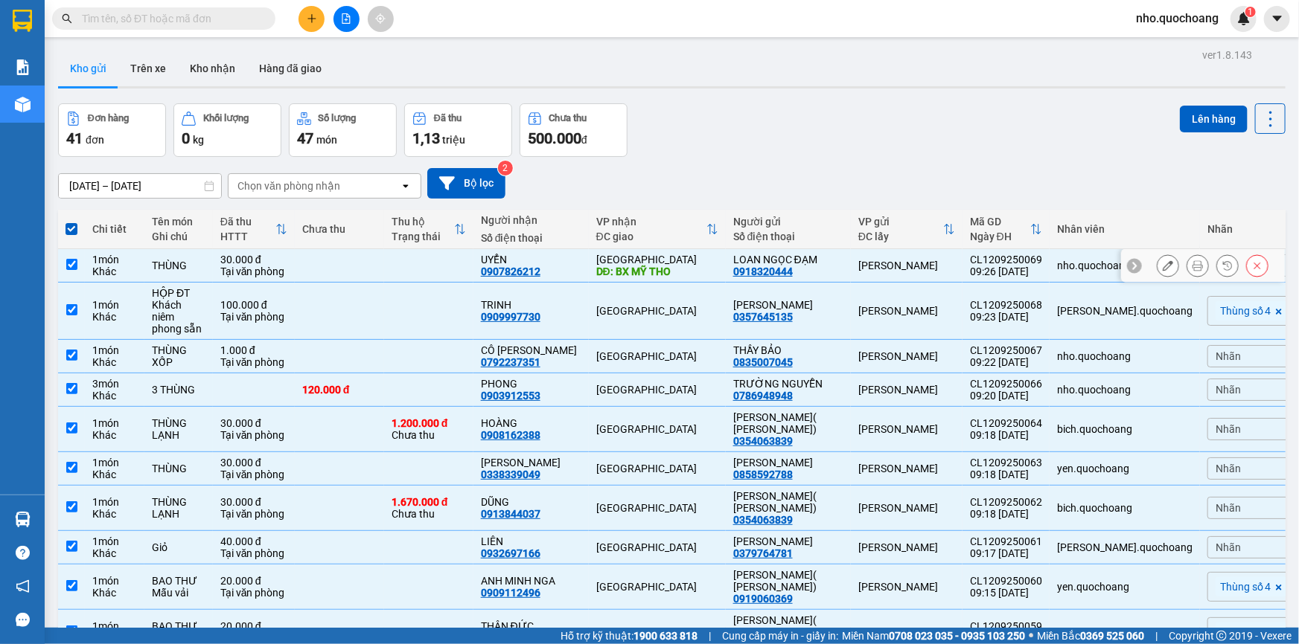
click at [70, 259] on input "checkbox" at bounding box center [71, 264] width 11 height 11
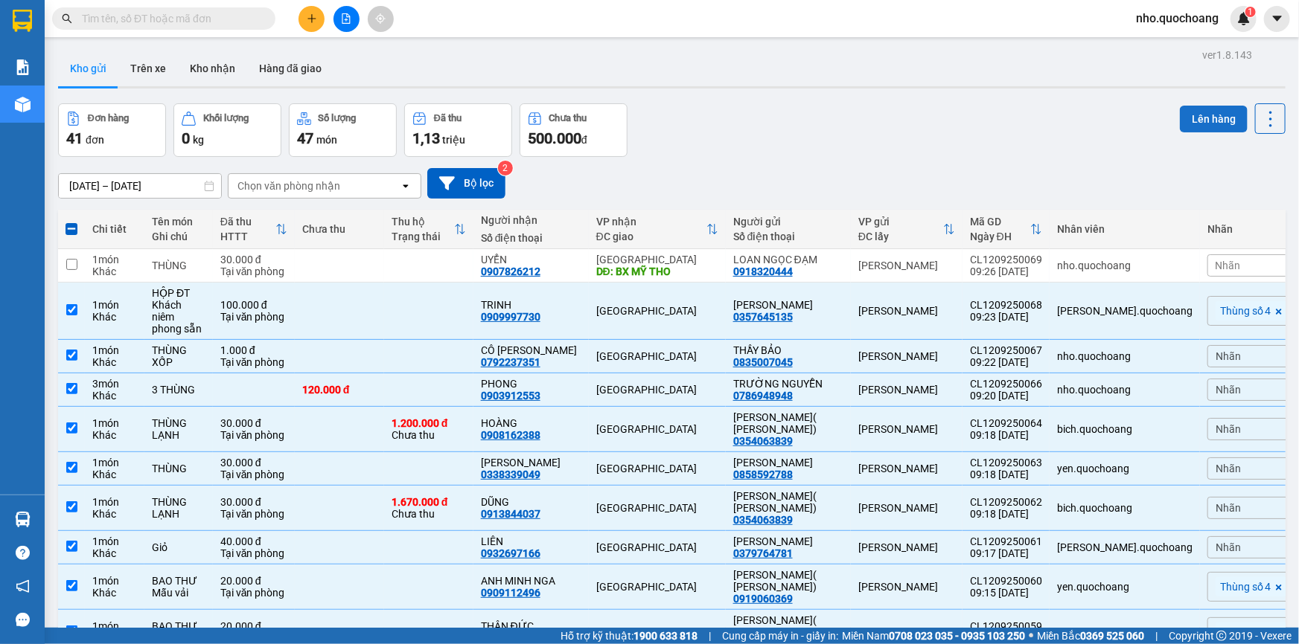
click at [1189, 124] on button "Lên hàng" at bounding box center [1214, 119] width 68 height 27
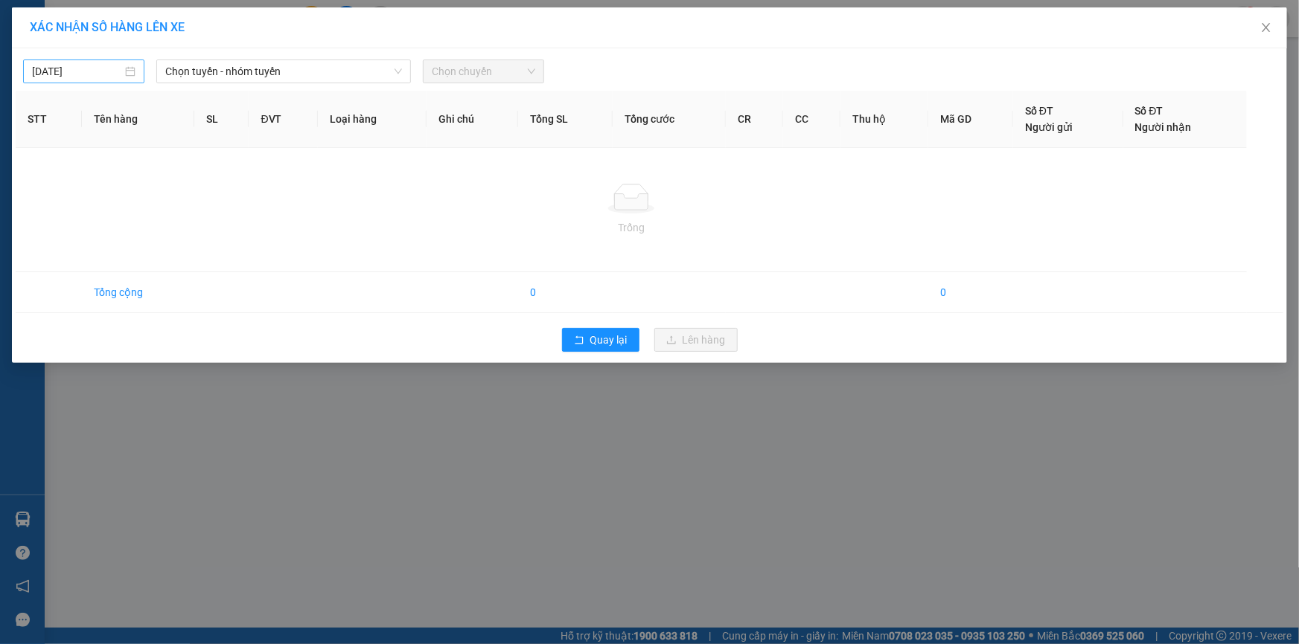
click at [83, 66] on input "[DATE]" at bounding box center [77, 71] width 90 height 16
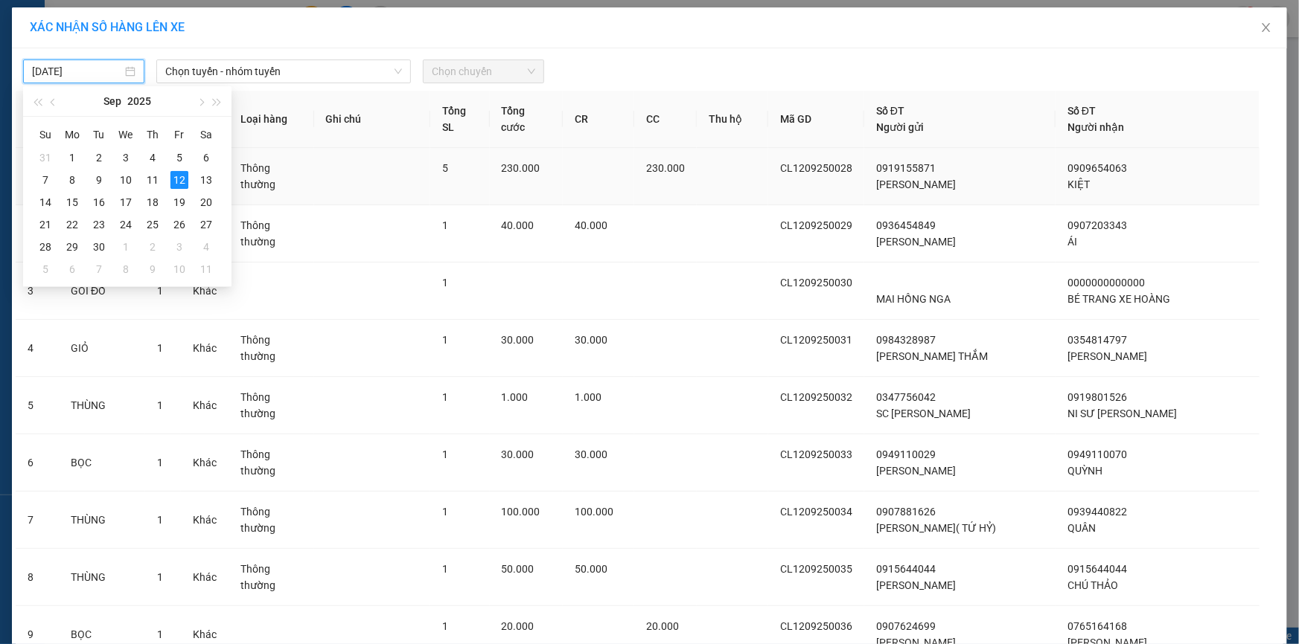
type input "[DATE]"
click at [307, 63] on span "Chọn tuyến - nhóm tuyến" at bounding box center [283, 71] width 237 height 22
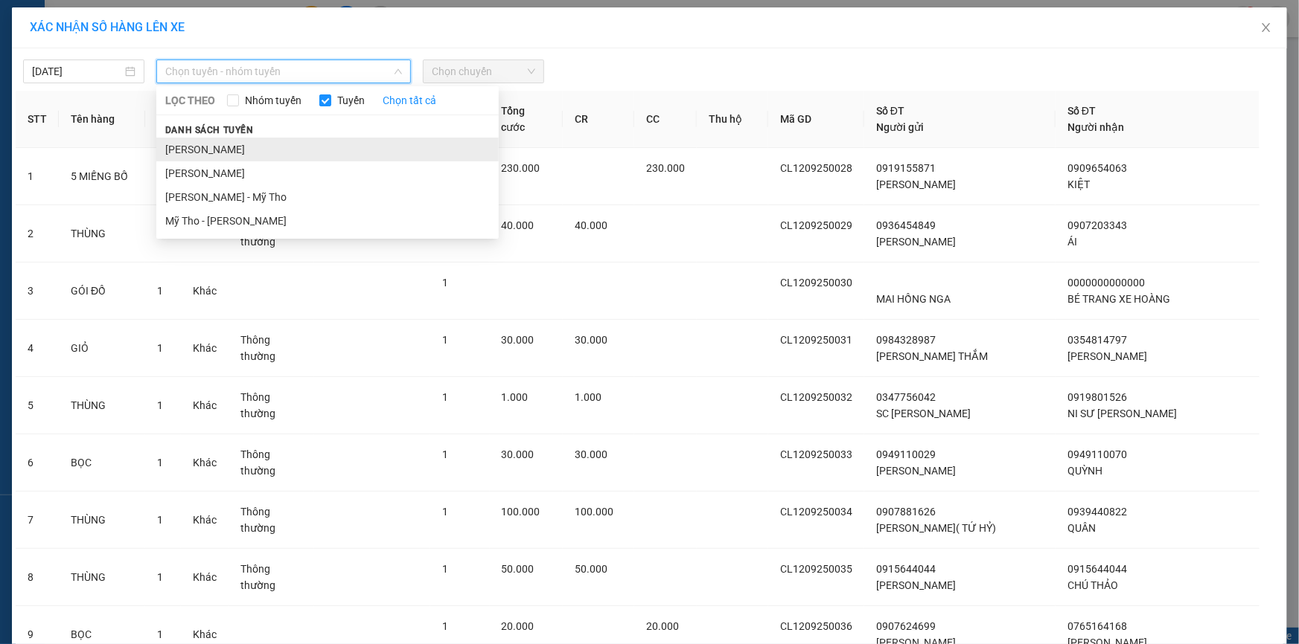
click at [259, 143] on li "[PERSON_NAME]" at bounding box center [327, 150] width 342 height 24
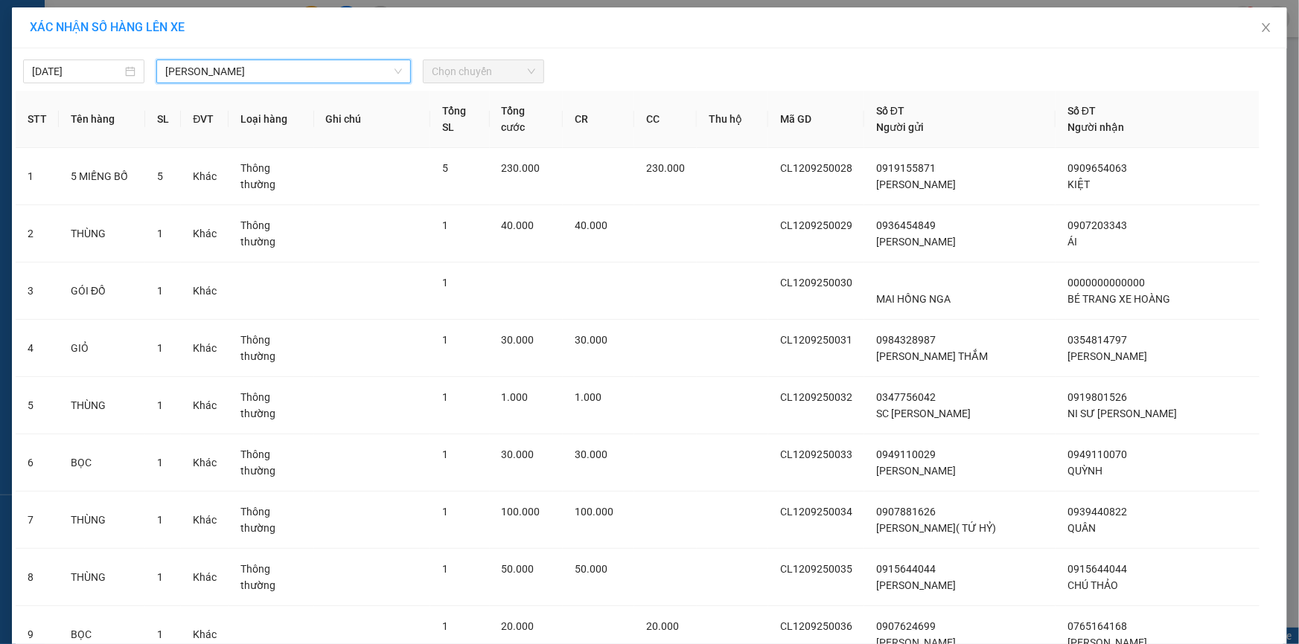
click at [476, 74] on span "Chọn chuyến" at bounding box center [483, 71] width 103 height 22
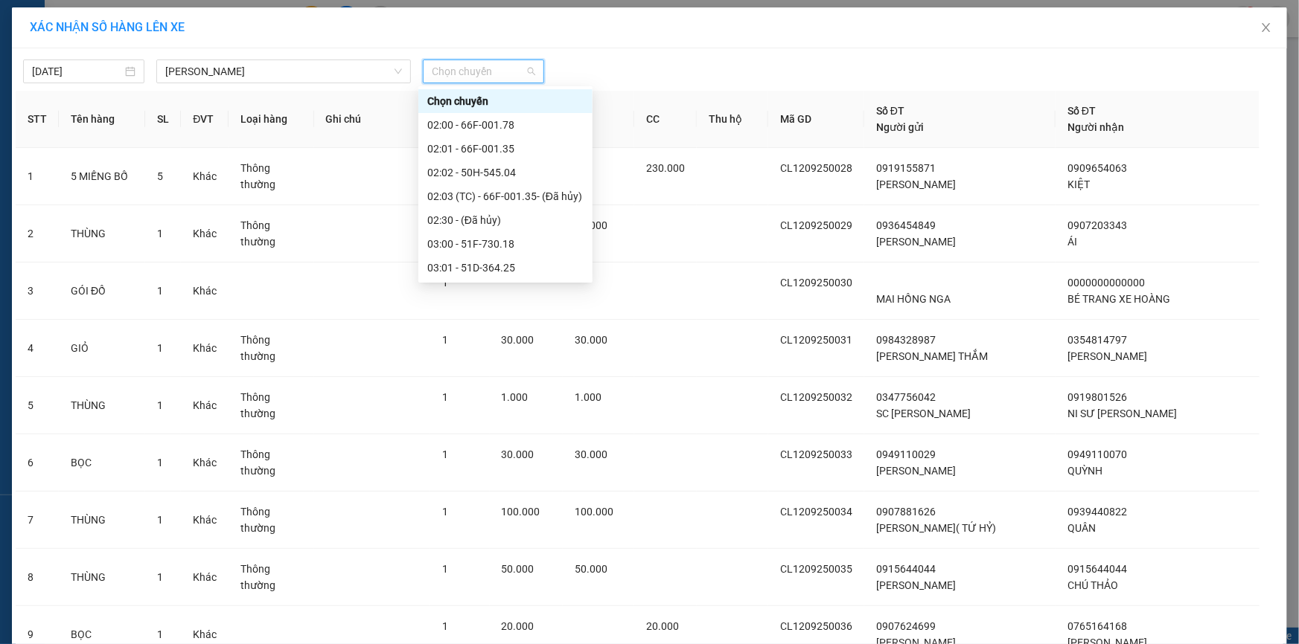
click at [479, 569] on div "10:00 - 66F-001.35" at bounding box center [505, 577] width 156 height 16
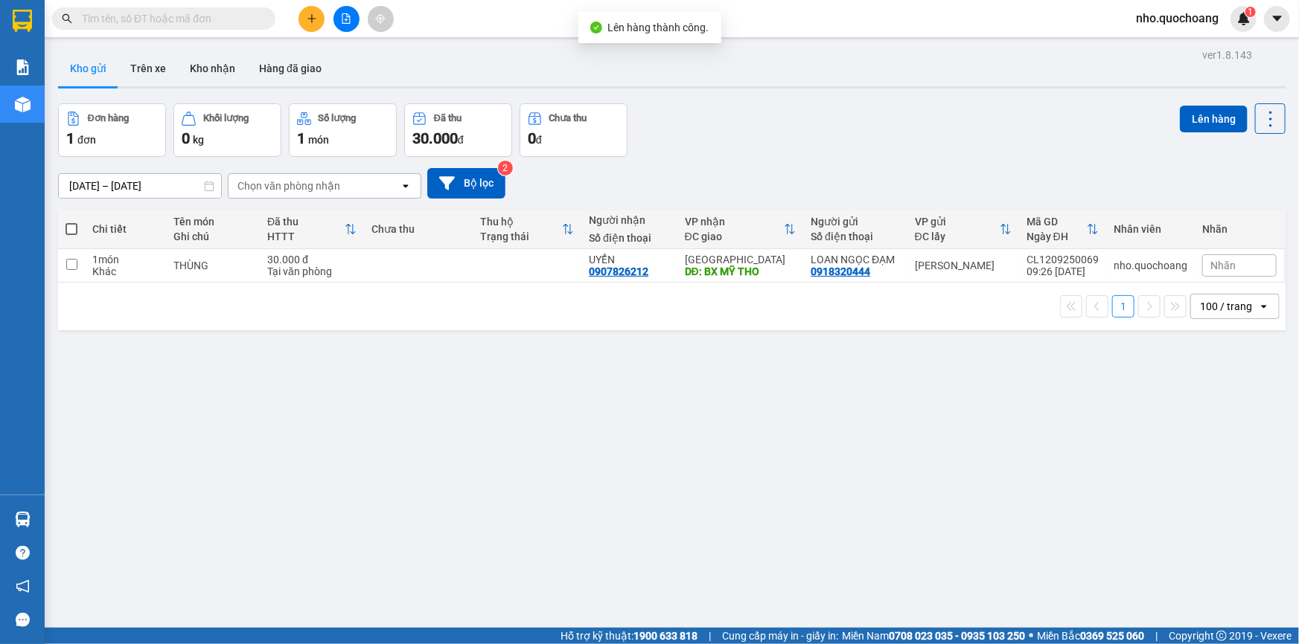
click at [613, 435] on div "ver 1.8.143 Kho gửi Trên xe Kho nhận Hàng đã giao Đơn hàng 1 đơn Khối lượng 0 k…" at bounding box center [671, 367] width 1239 height 644
